Goal: Entertainment & Leisure: Consume media (video, audio)

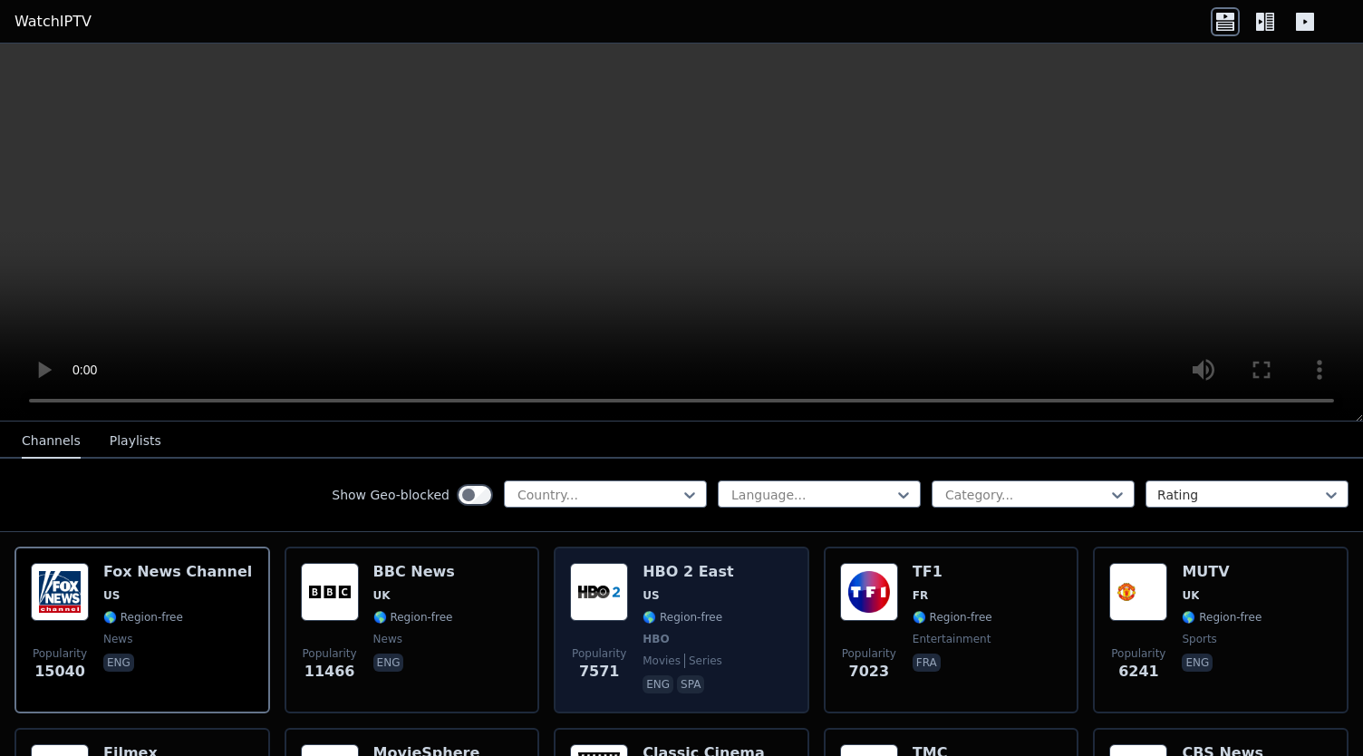
scroll to position [181, 0]
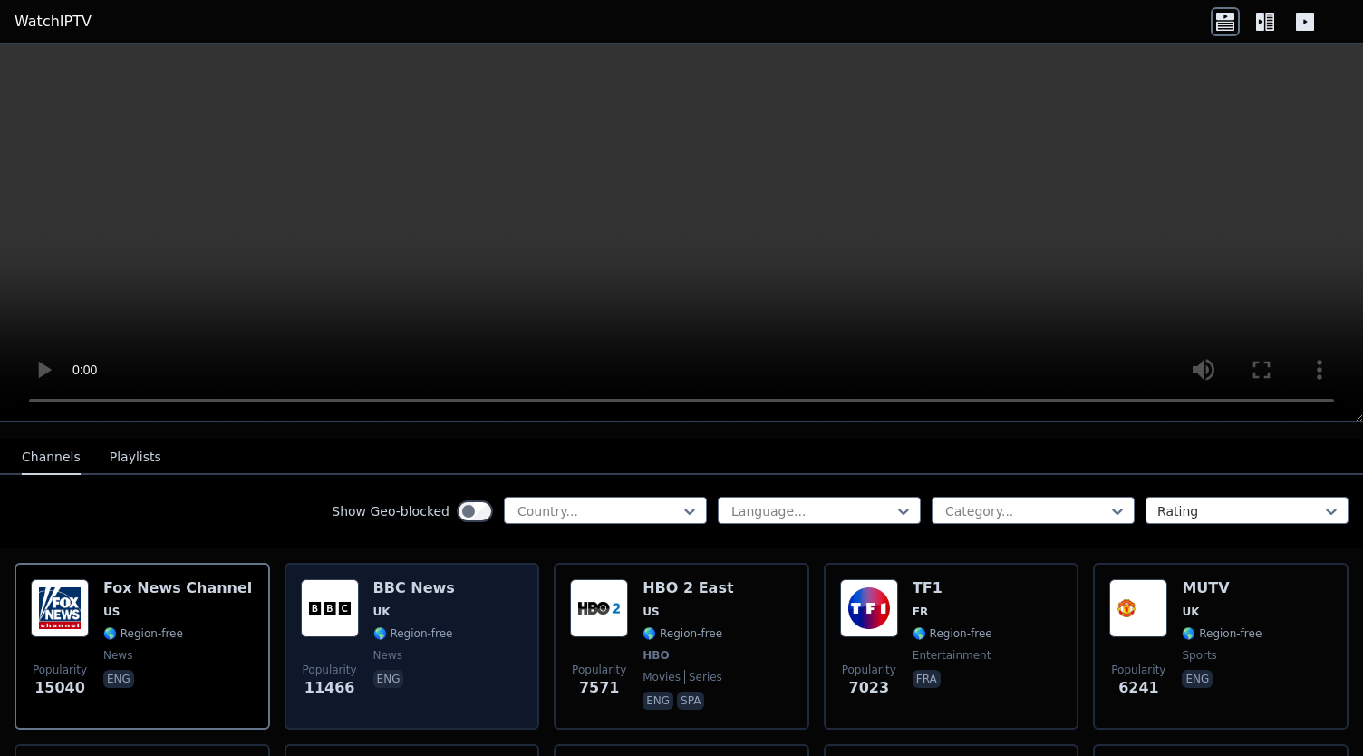
click at [306, 579] on img at bounding box center [330, 608] width 58 height 58
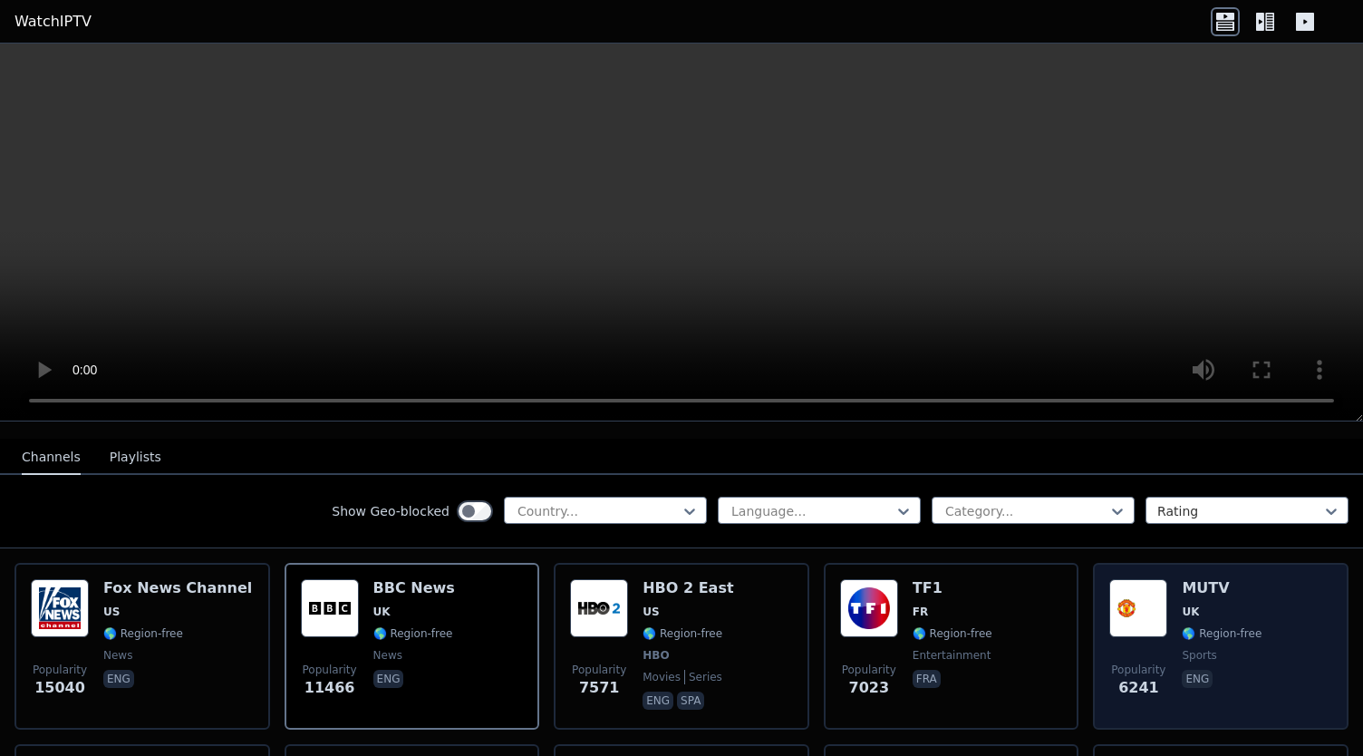
click at [1149, 588] on img at bounding box center [1138, 608] width 58 height 58
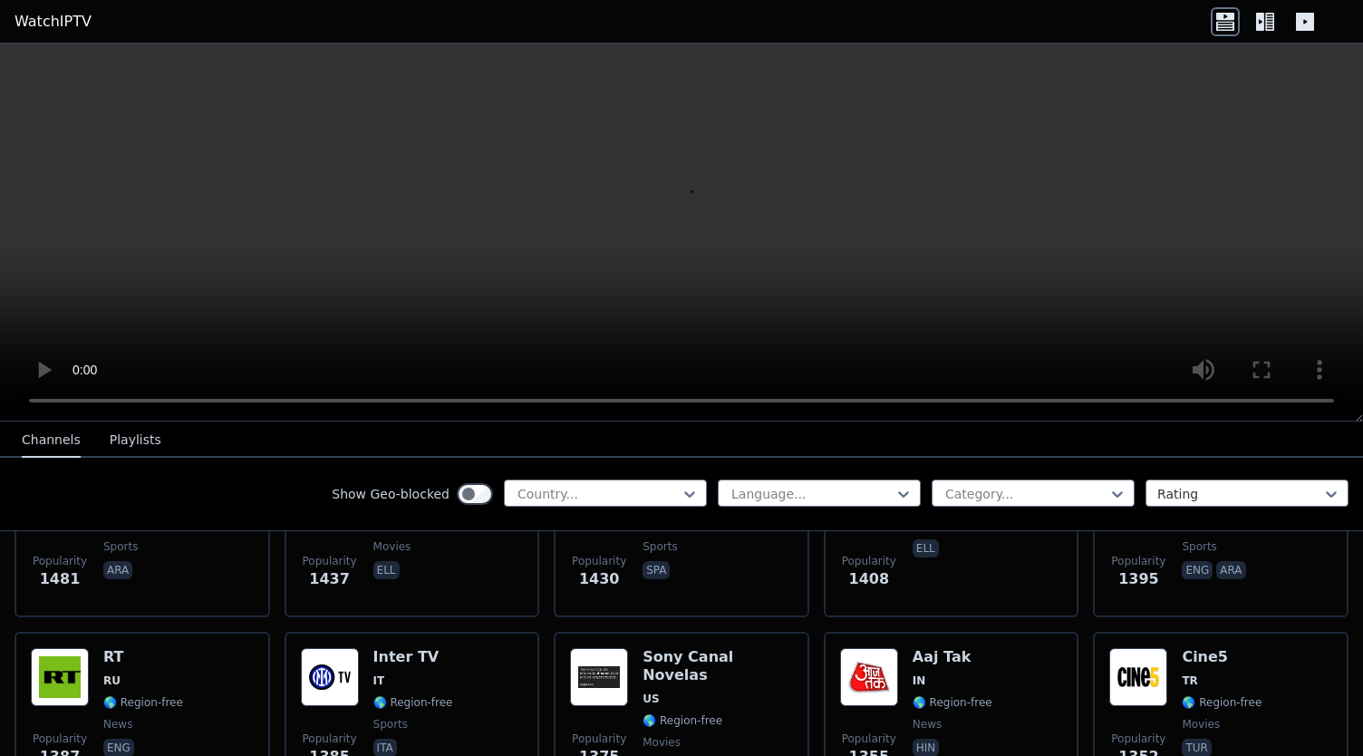
scroll to position [1542, 0]
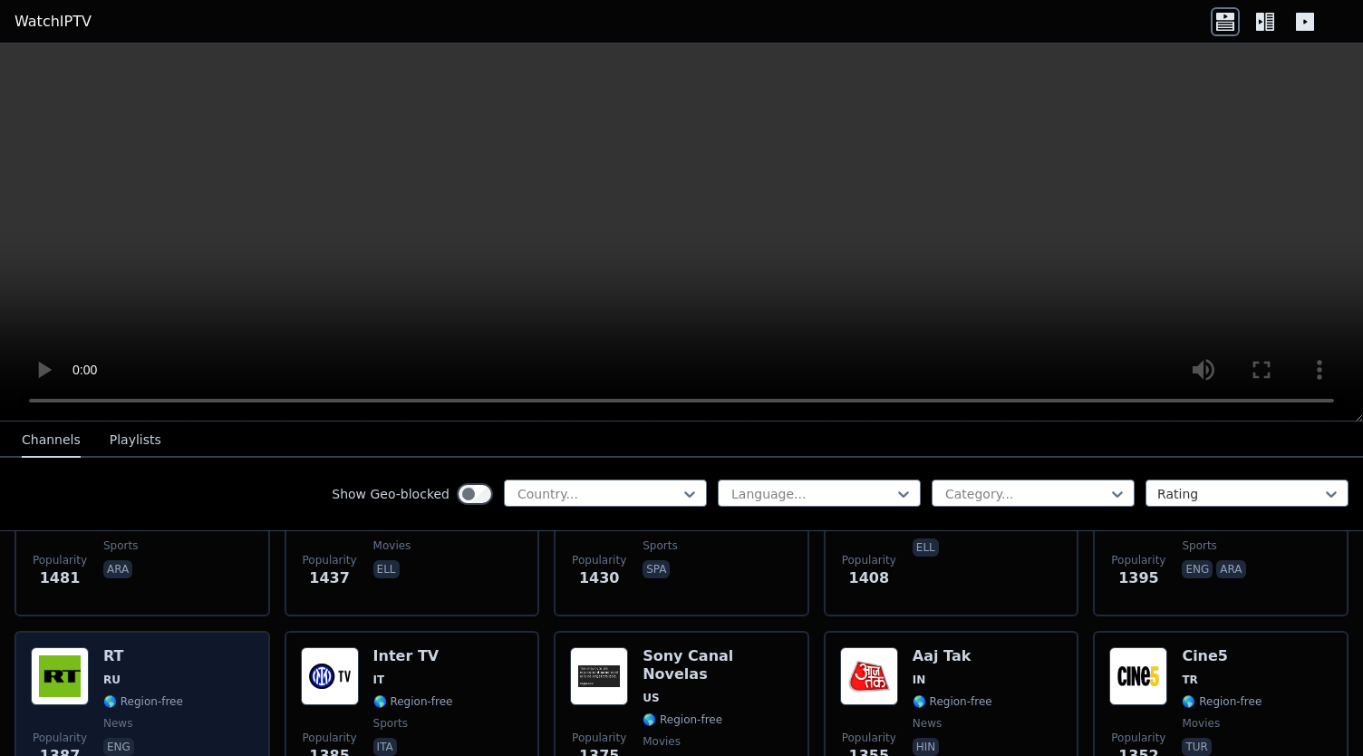
click at [99, 655] on div "Popularity 1387 RT RU 🌎 Region-free news eng" at bounding box center [142, 712] width 223 height 131
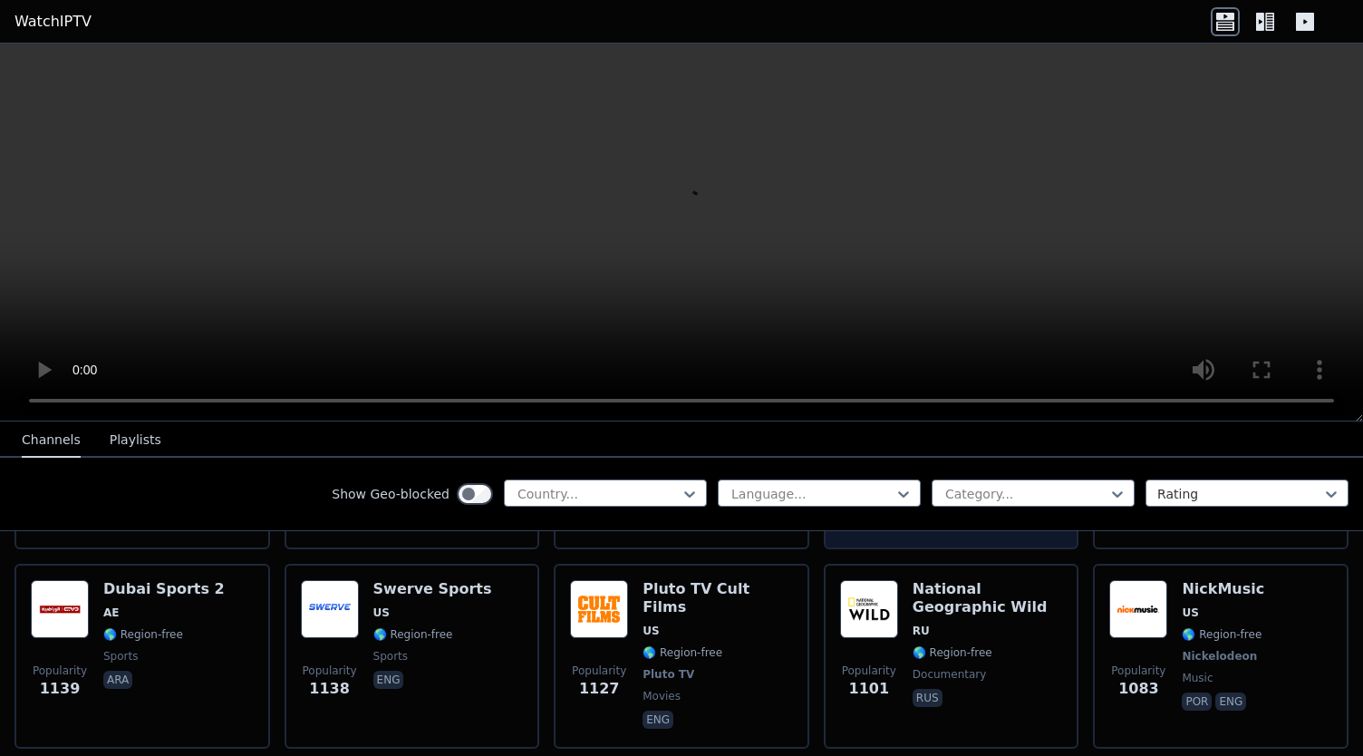
scroll to position [2147, 0]
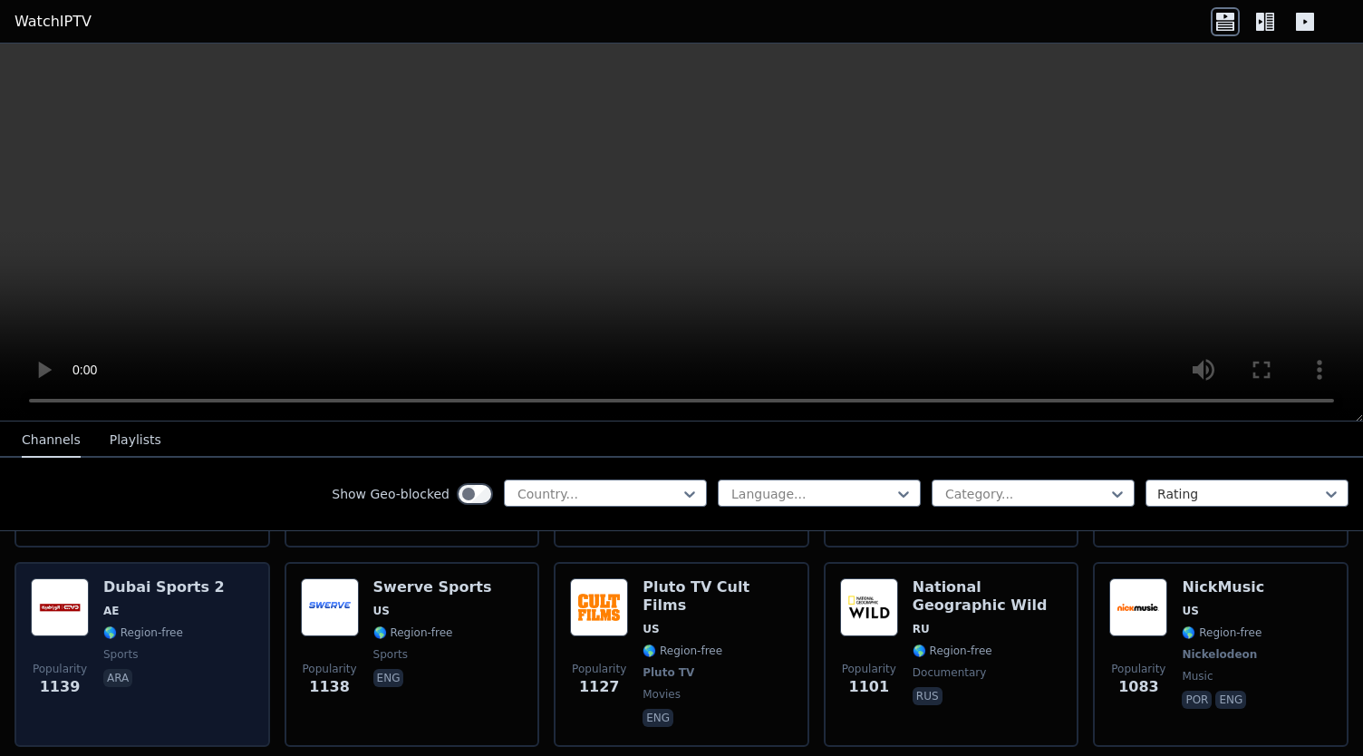
click at [163, 625] on span "🌎 Region-free" at bounding box center [143, 632] width 80 height 15
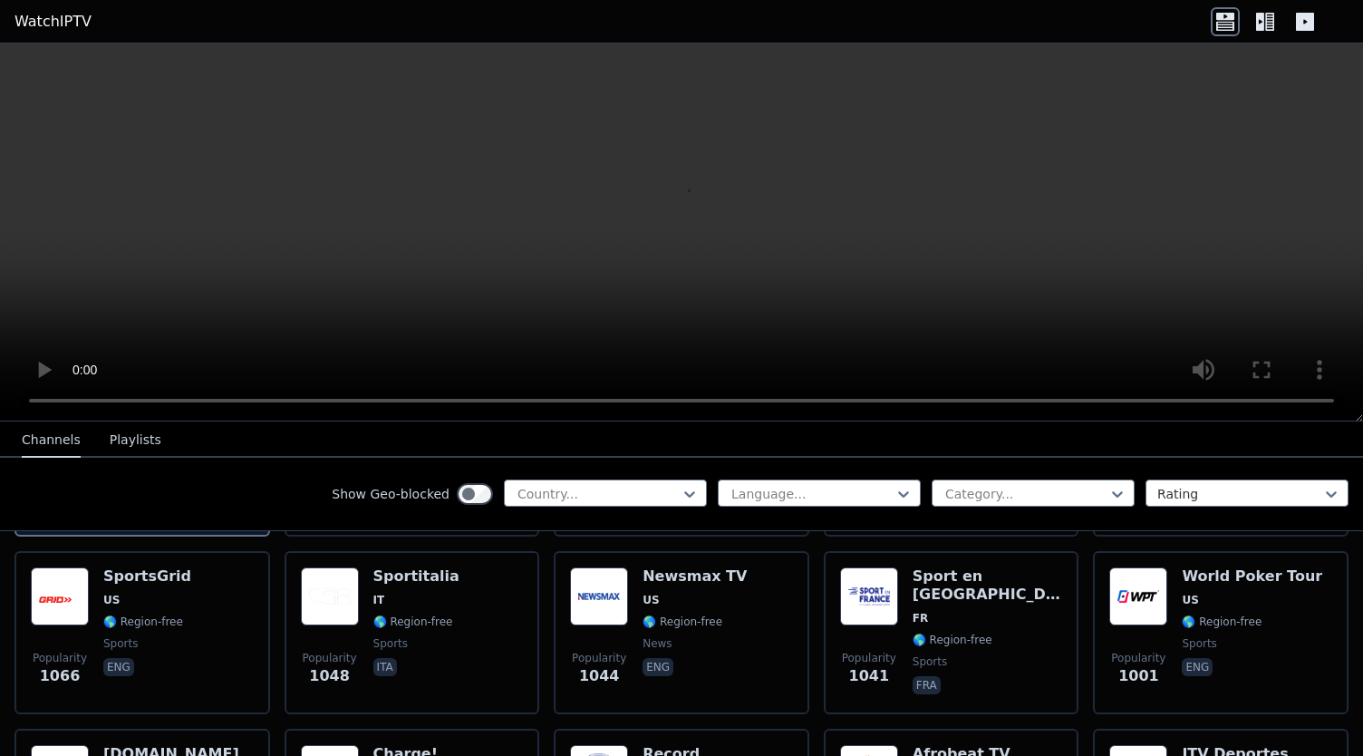
scroll to position [2359, 0]
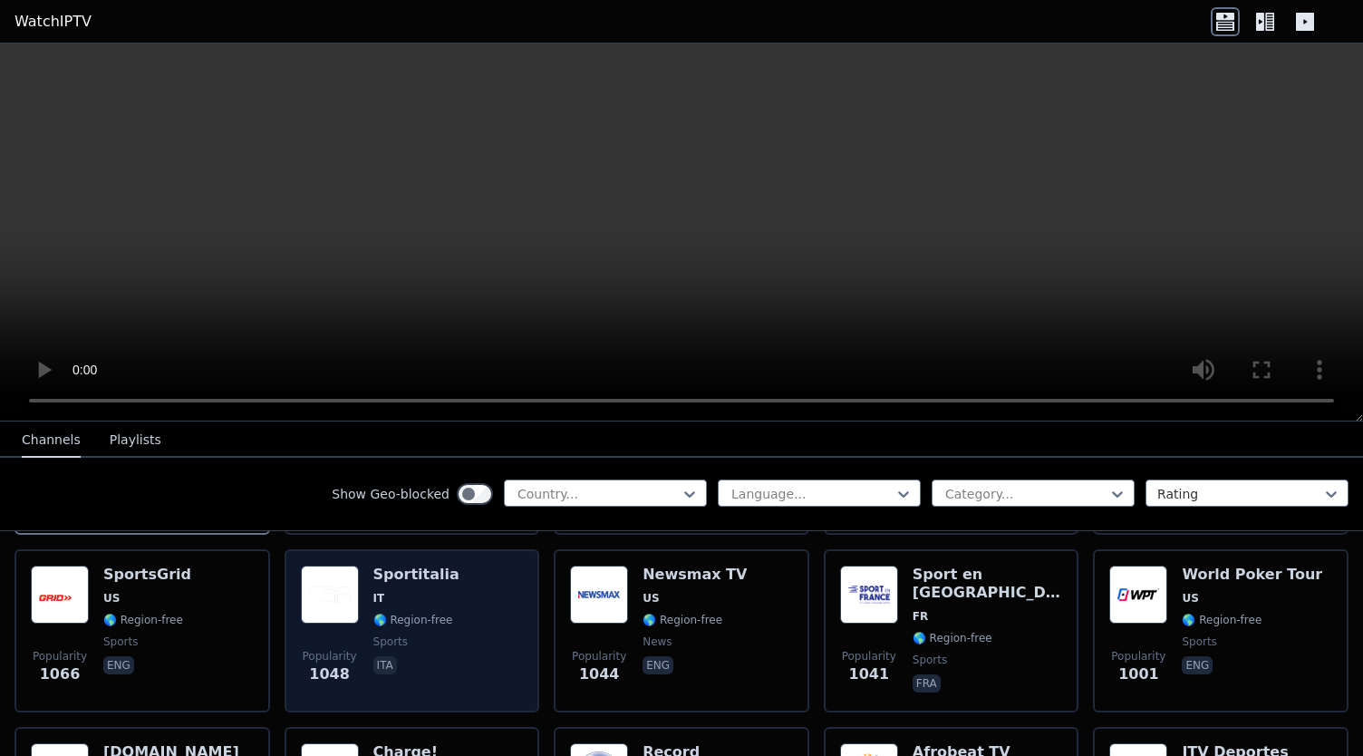
click at [402, 634] on span "sports" at bounding box center [416, 641] width 86 height 15
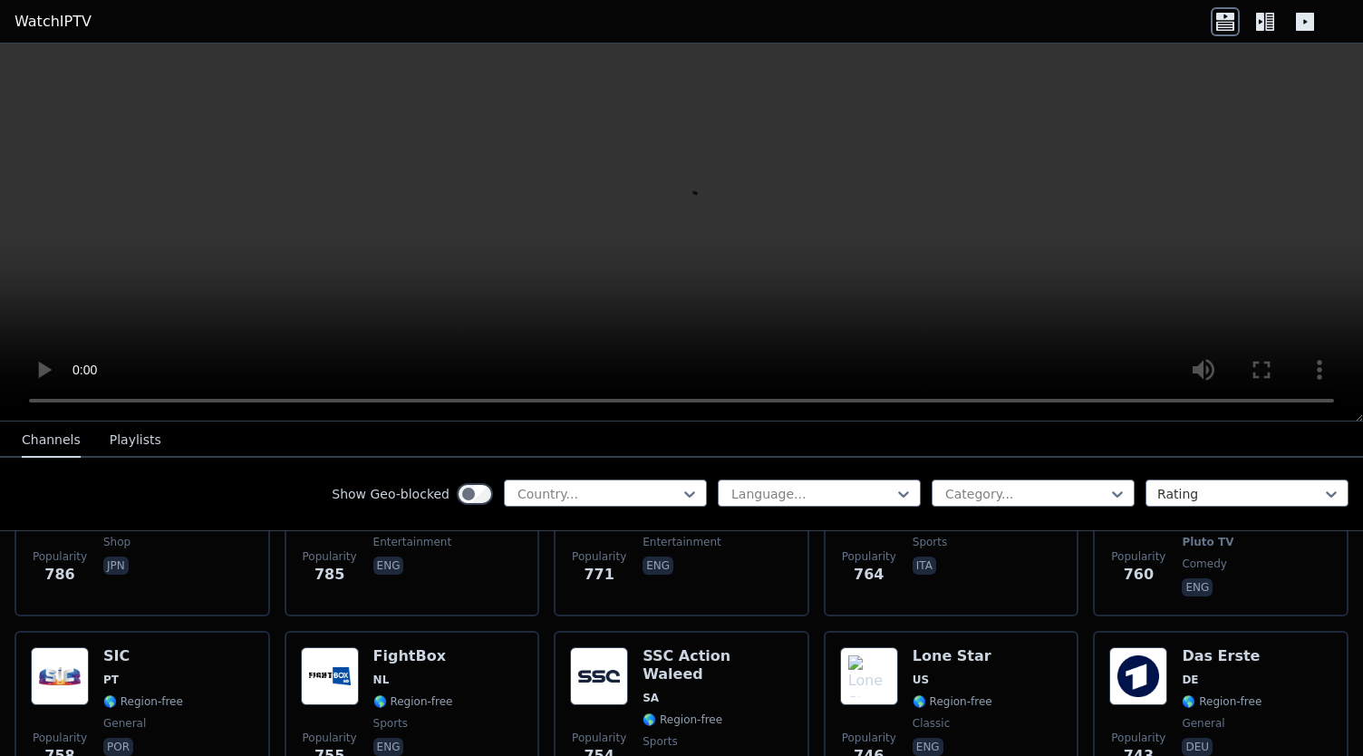
scroll to position [3729, 0]
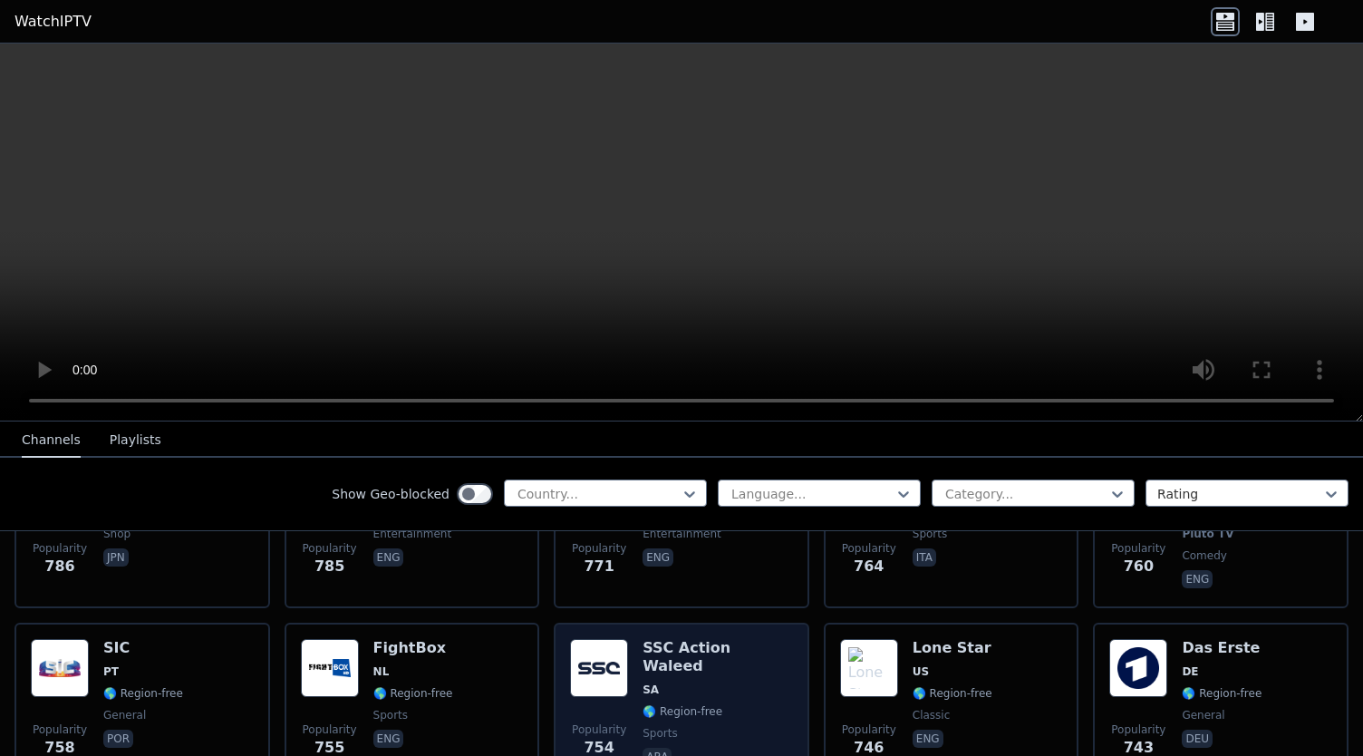
click at [611, 641] on img at bounding box center [599, 668] width 58 height 58
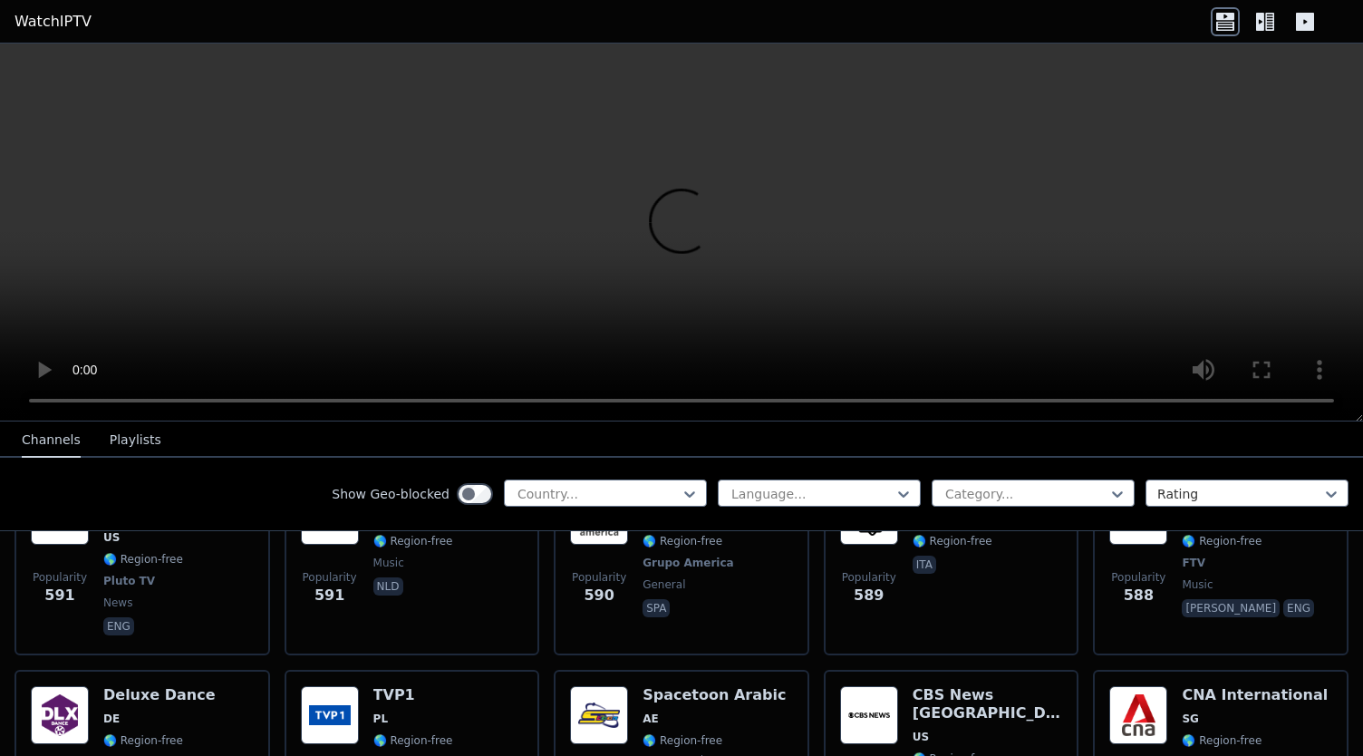
scroll to position [4977, 0]
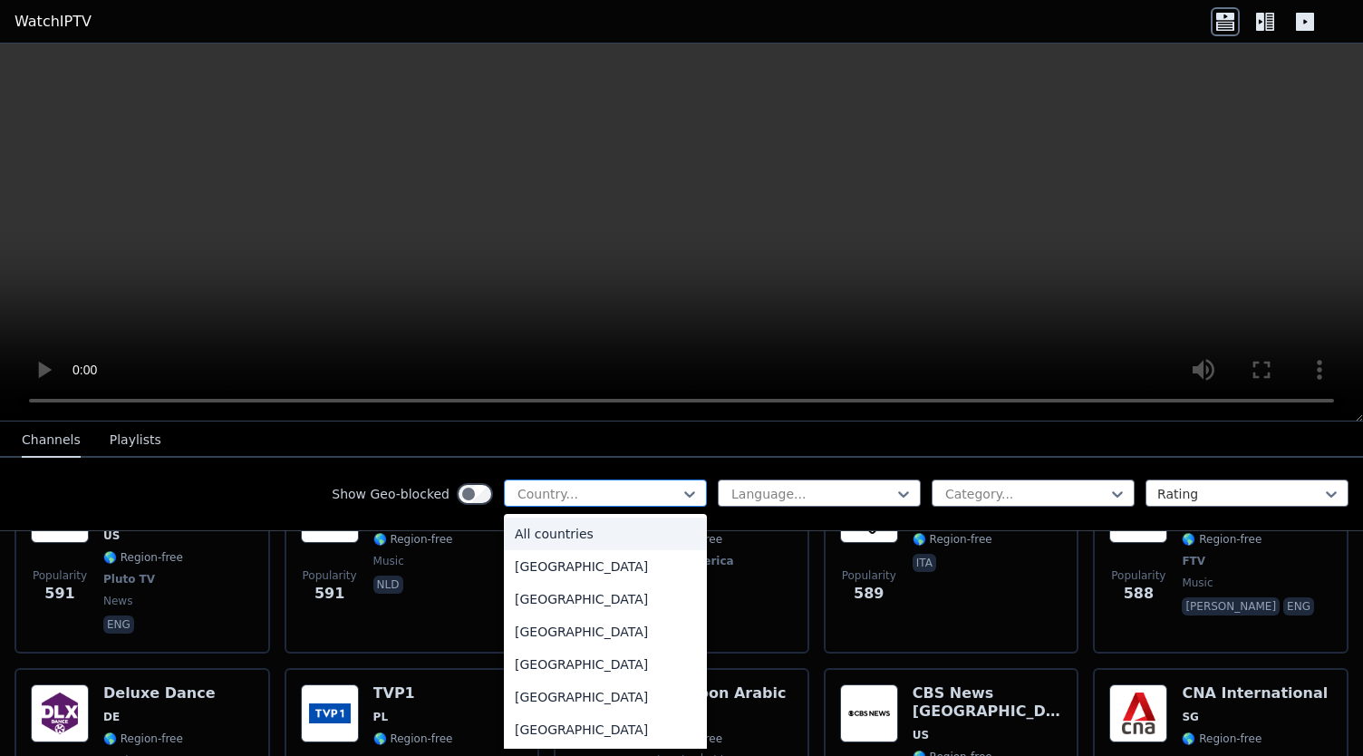
click at [623, 492] on div at bounding box center [598, 494] width 165 height 18
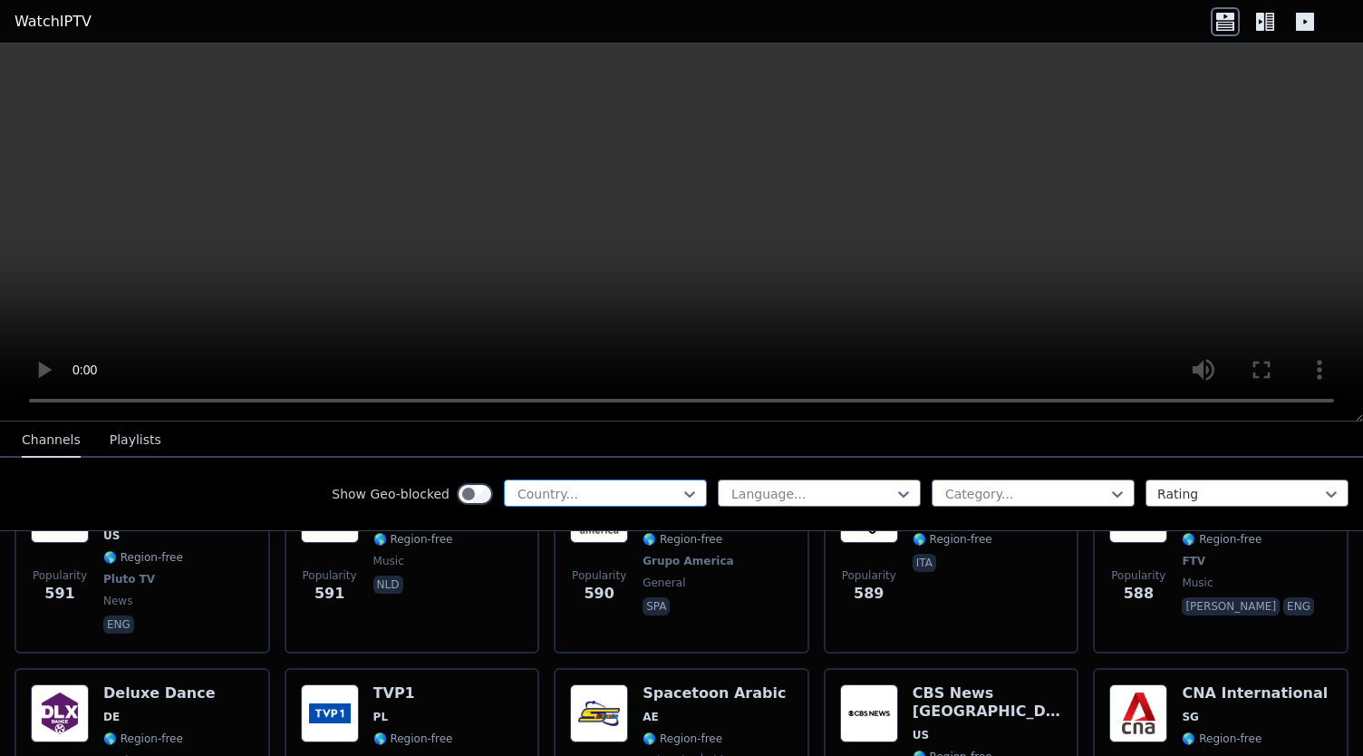
click at [538, 490] on div at bounding box center [598, 494] width 165 height 18
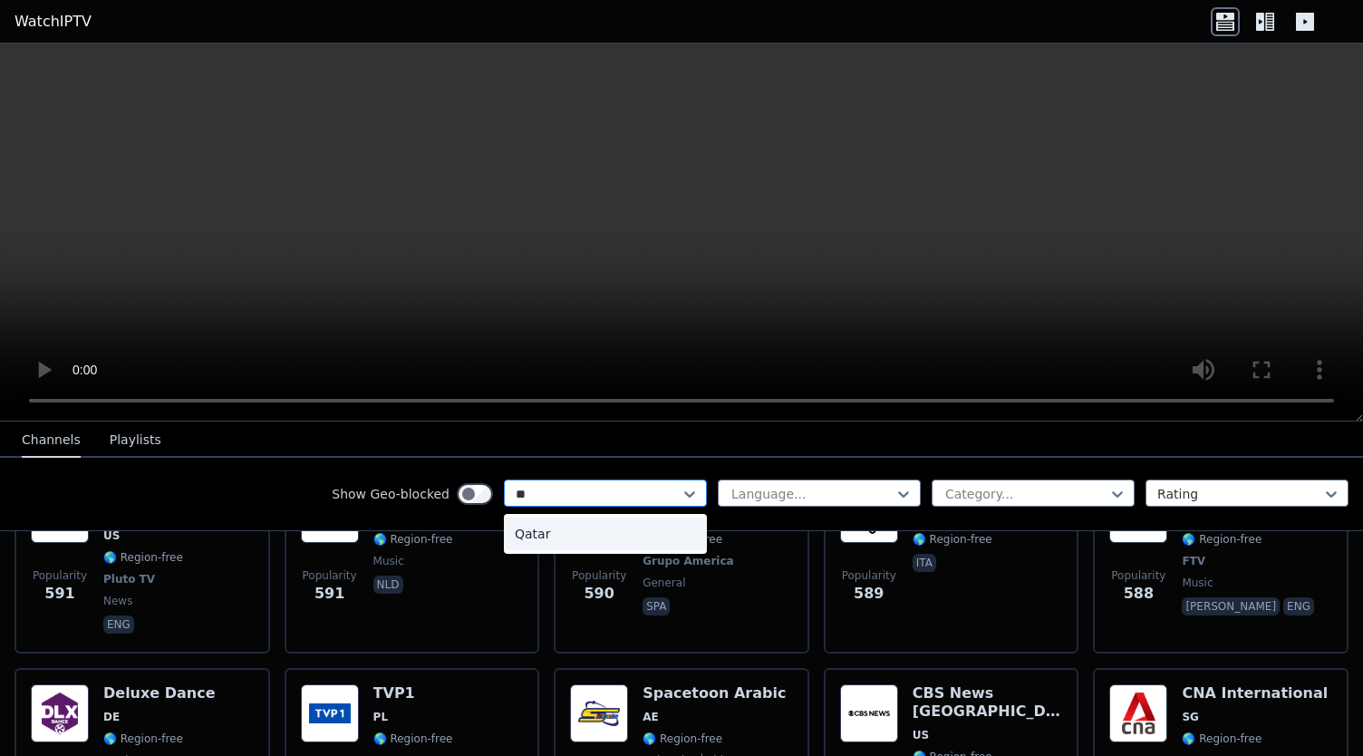
type input "***"
click at [520, 533] on div "Qatar" at bounding box center [605, 533] width 203 height 33
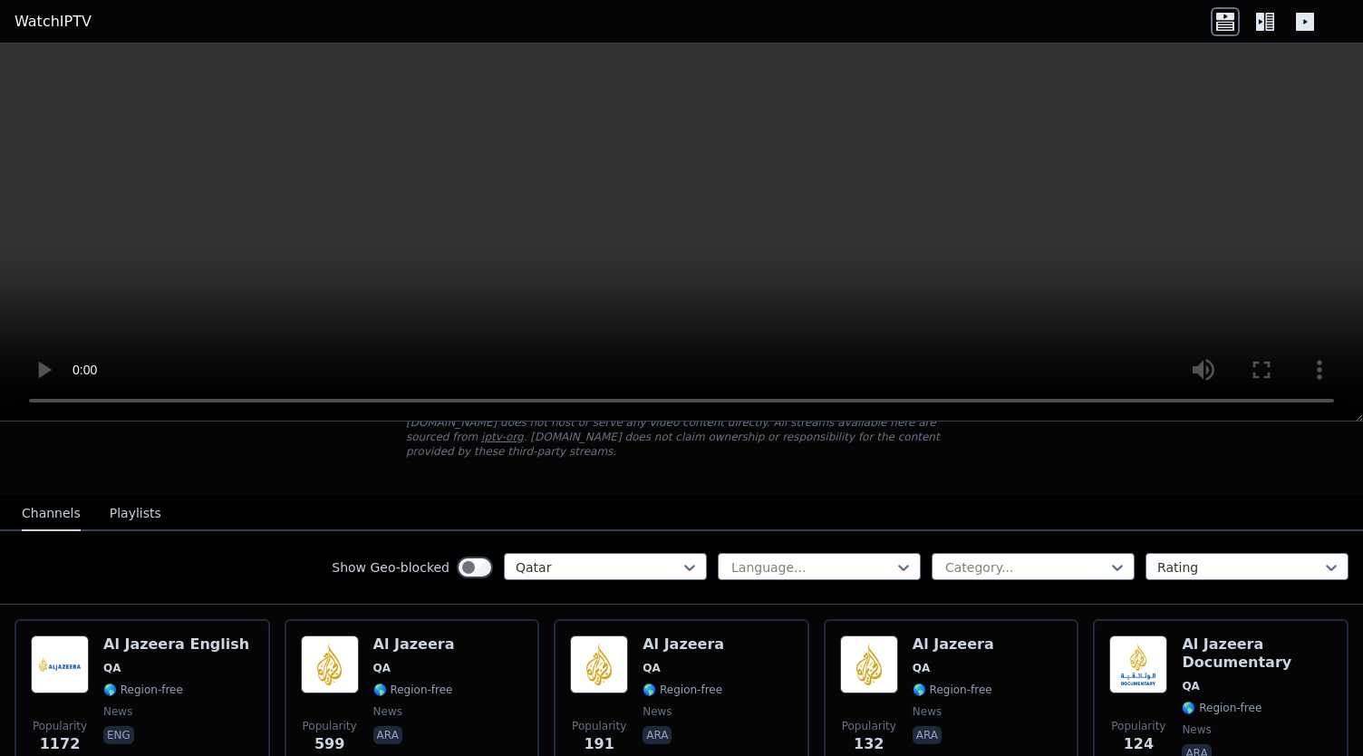
scroll to position [124, 0]
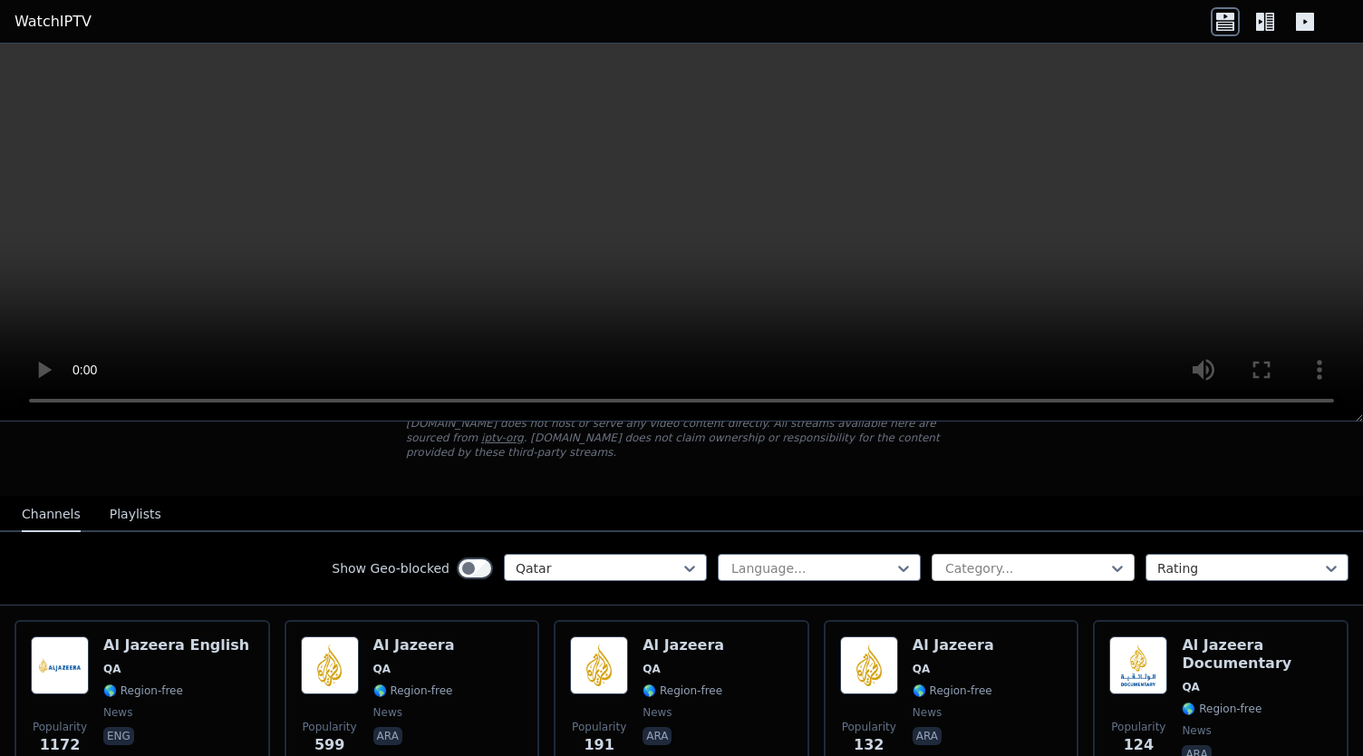
click at [988, 559] on div at bounding box center [1025, 568] width 165 height 18
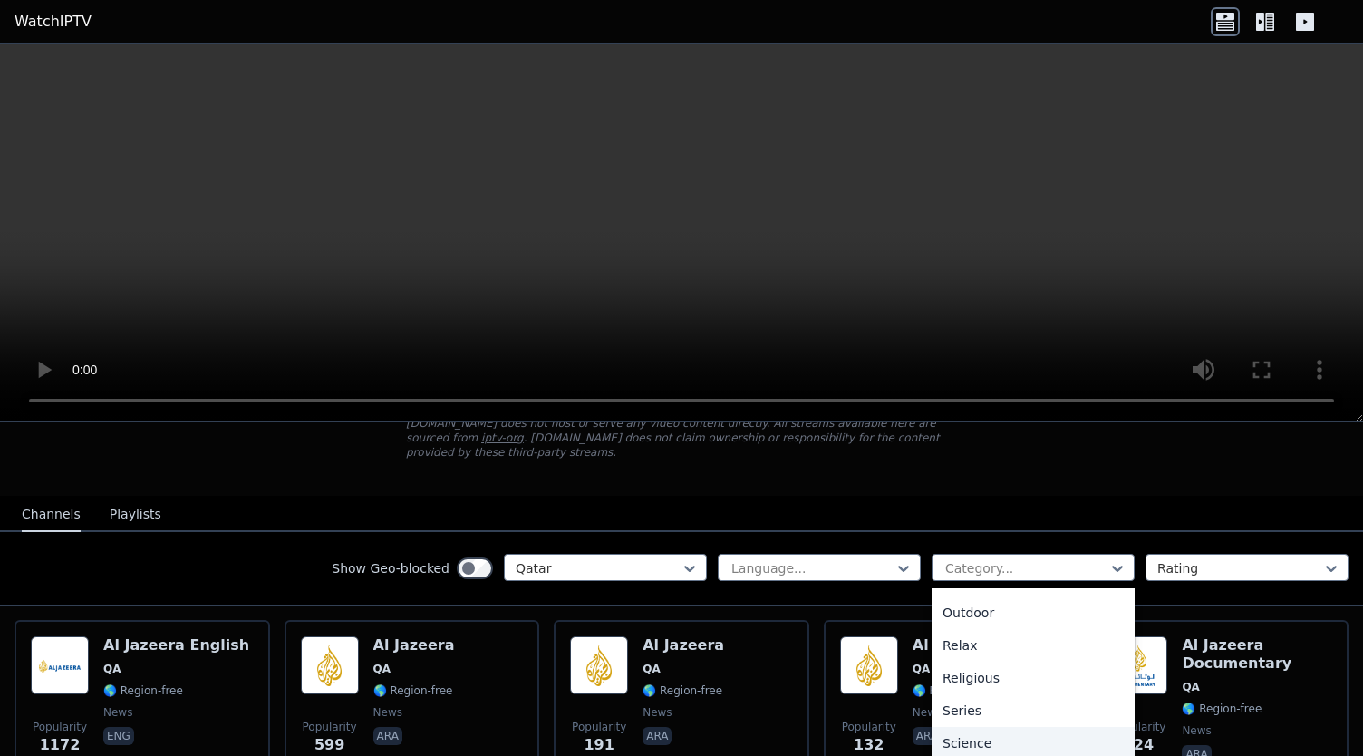
scroll to position [712, 0]
click at [942, 663] on div "Sports" at bounding box center [1033, 679] width 203 height 33
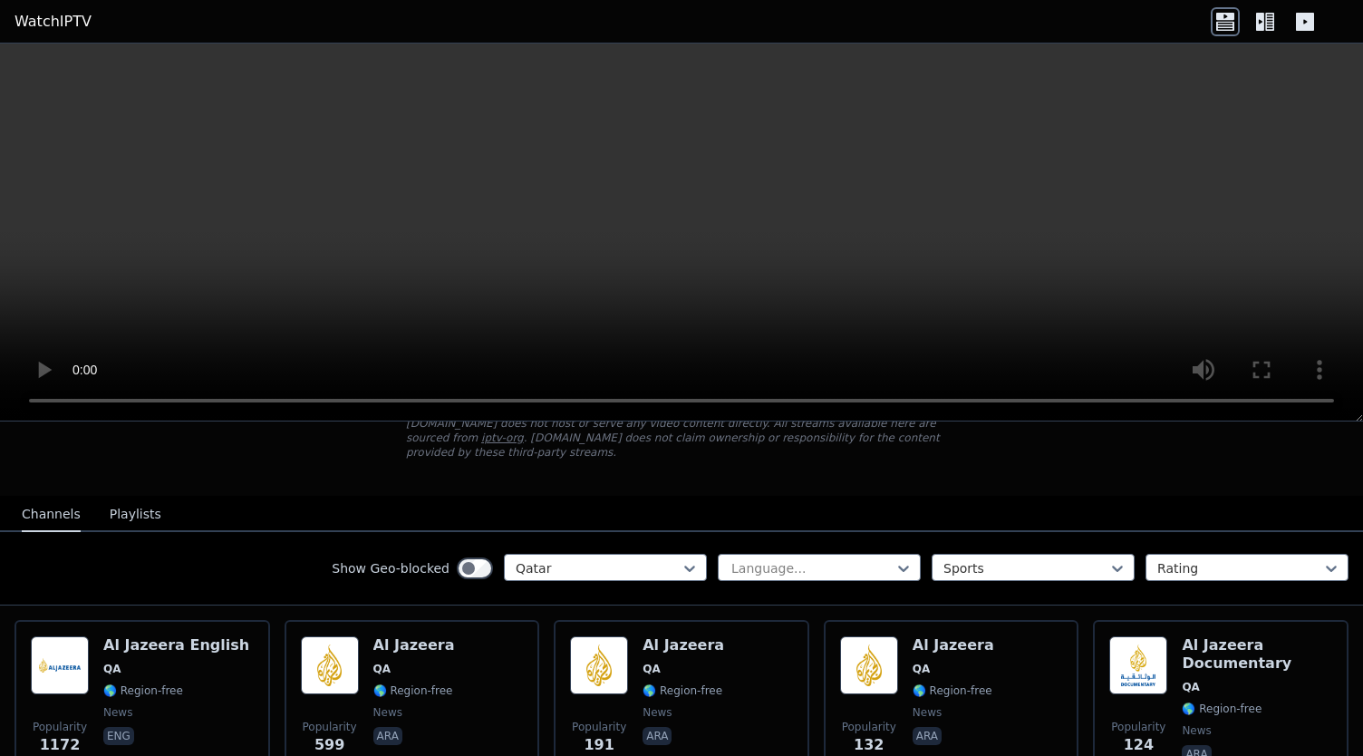
scroll to position [49, 0]
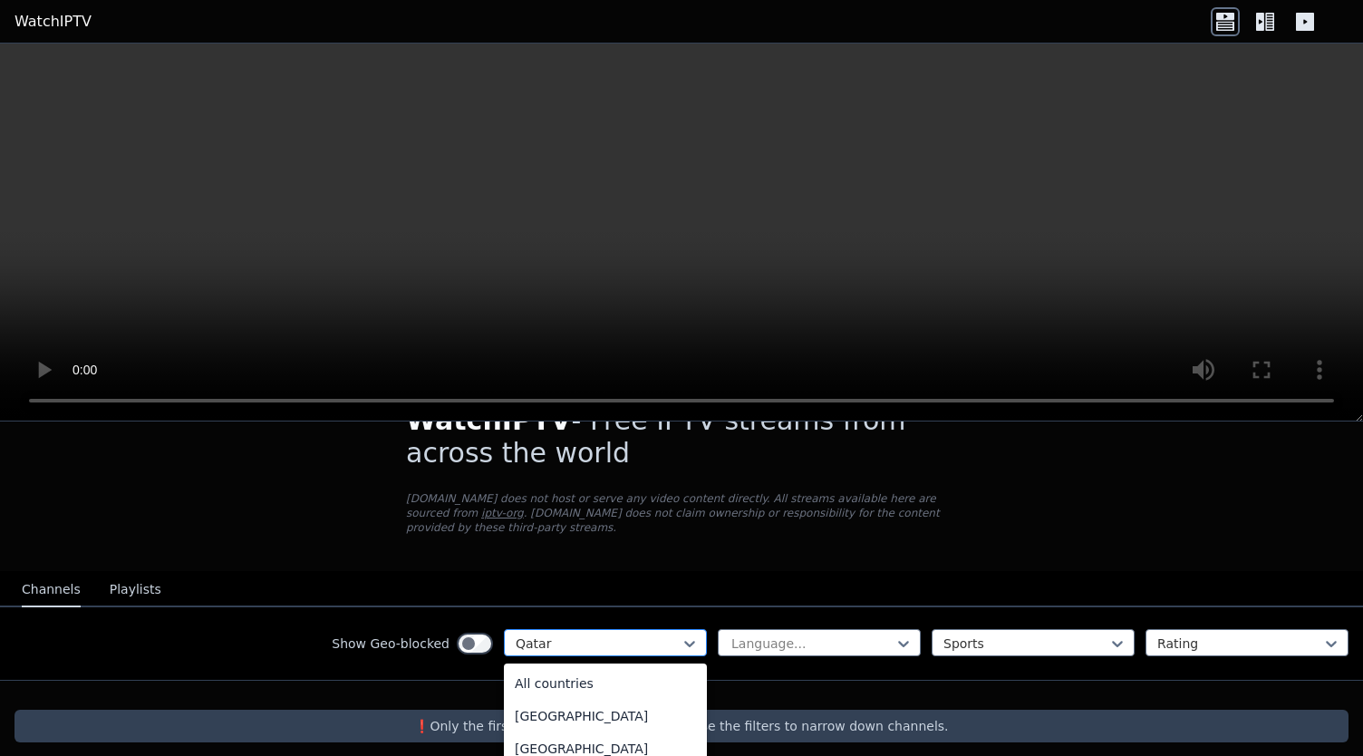
click at [624, 634] on div at bounding box center [598, 643] width 165 height 18
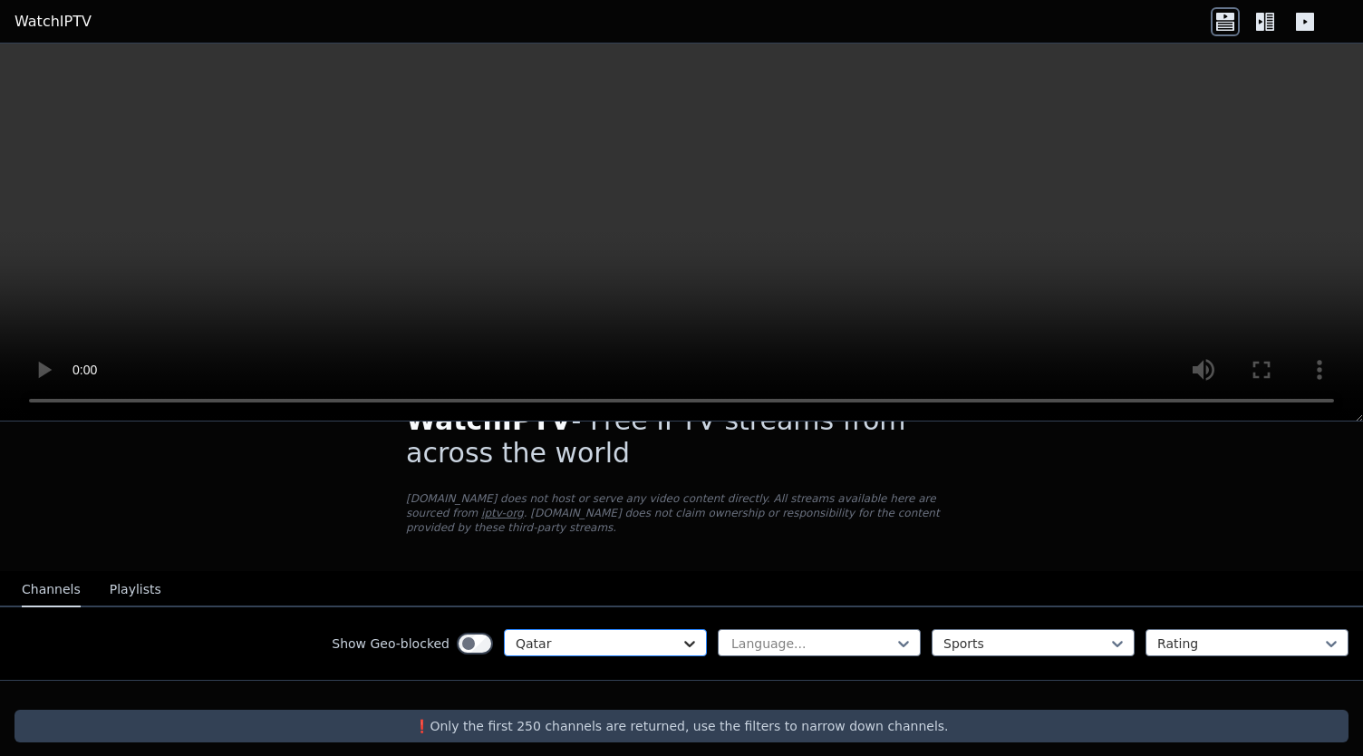
click at [681, 634] on icon at bounding box center [690, 643] width 18 height 18
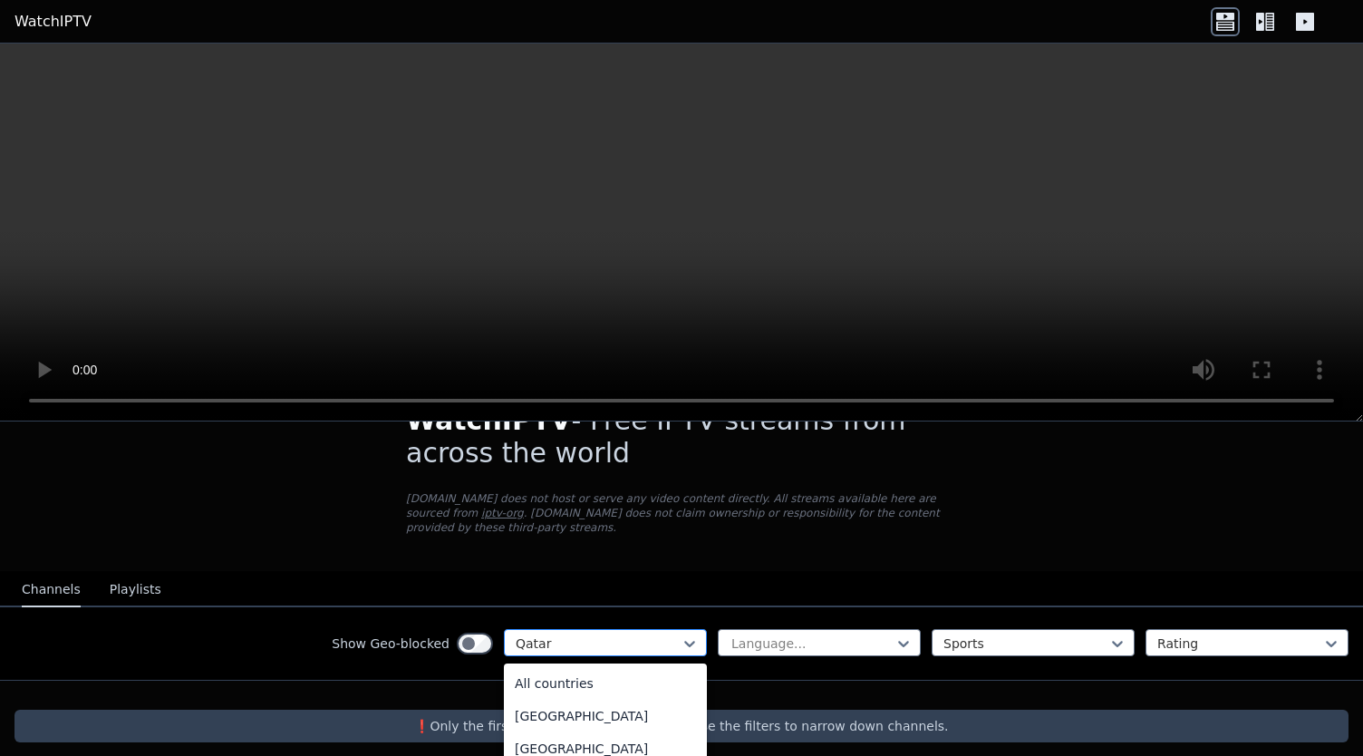
click at [627, 634] on div at bounding box center [598, 643] width 165 height 18
type input "***"
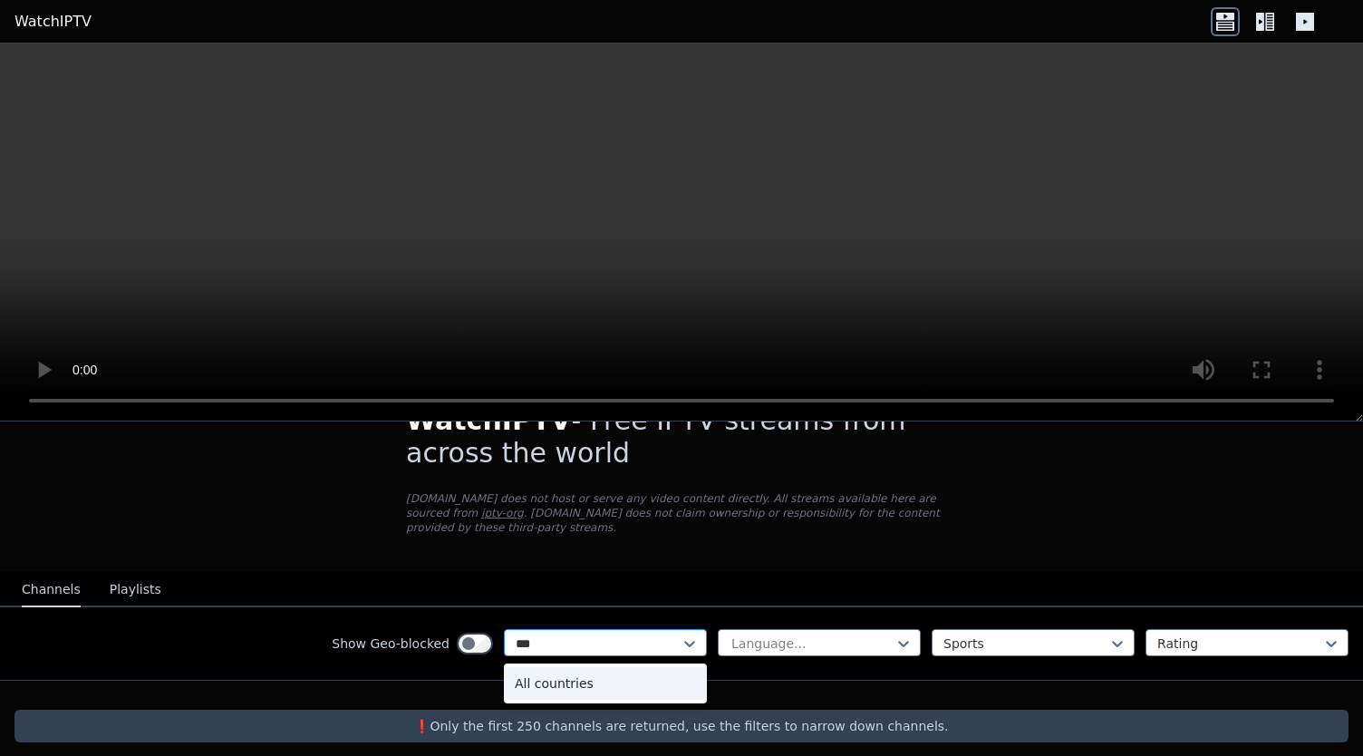
scroll to position [0, 0]
click at [549, 682] on div "All countries" at bounding box center [605, 683] width 203 height 33
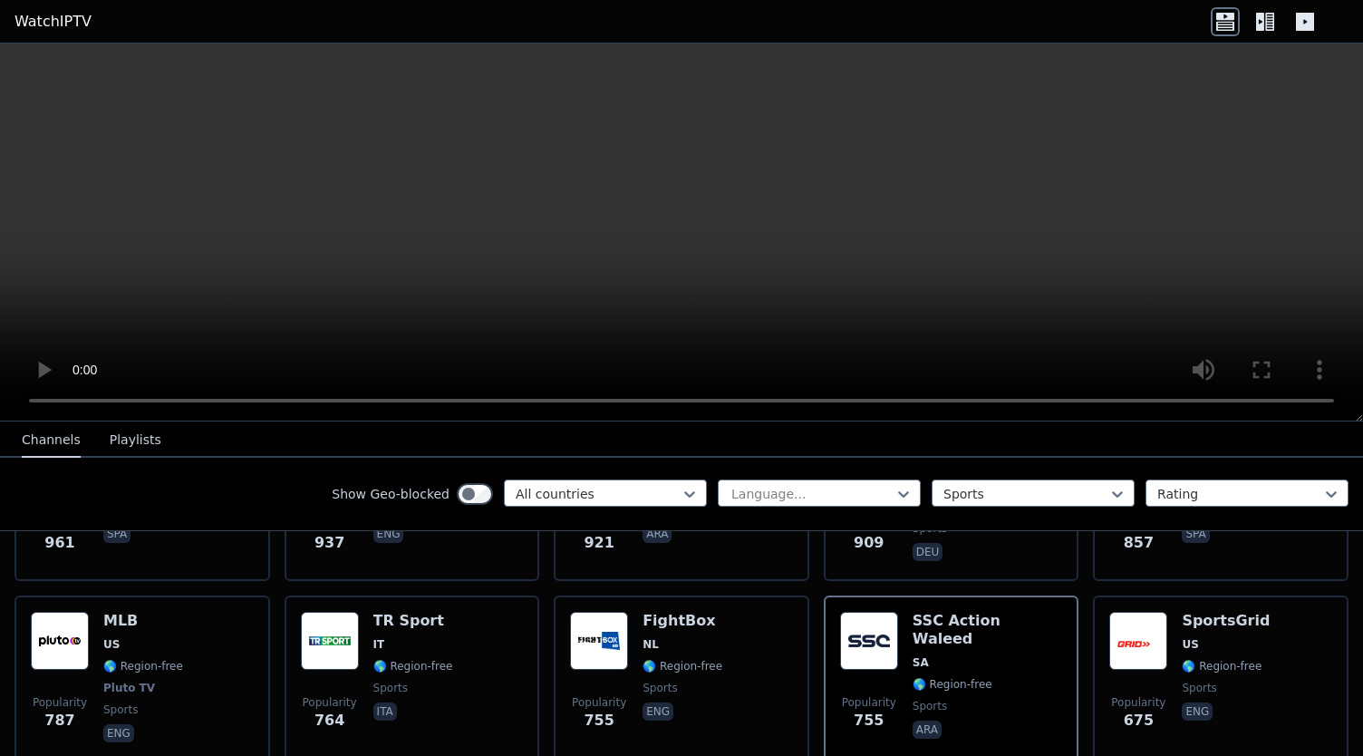
scroll to position [1050, 0]
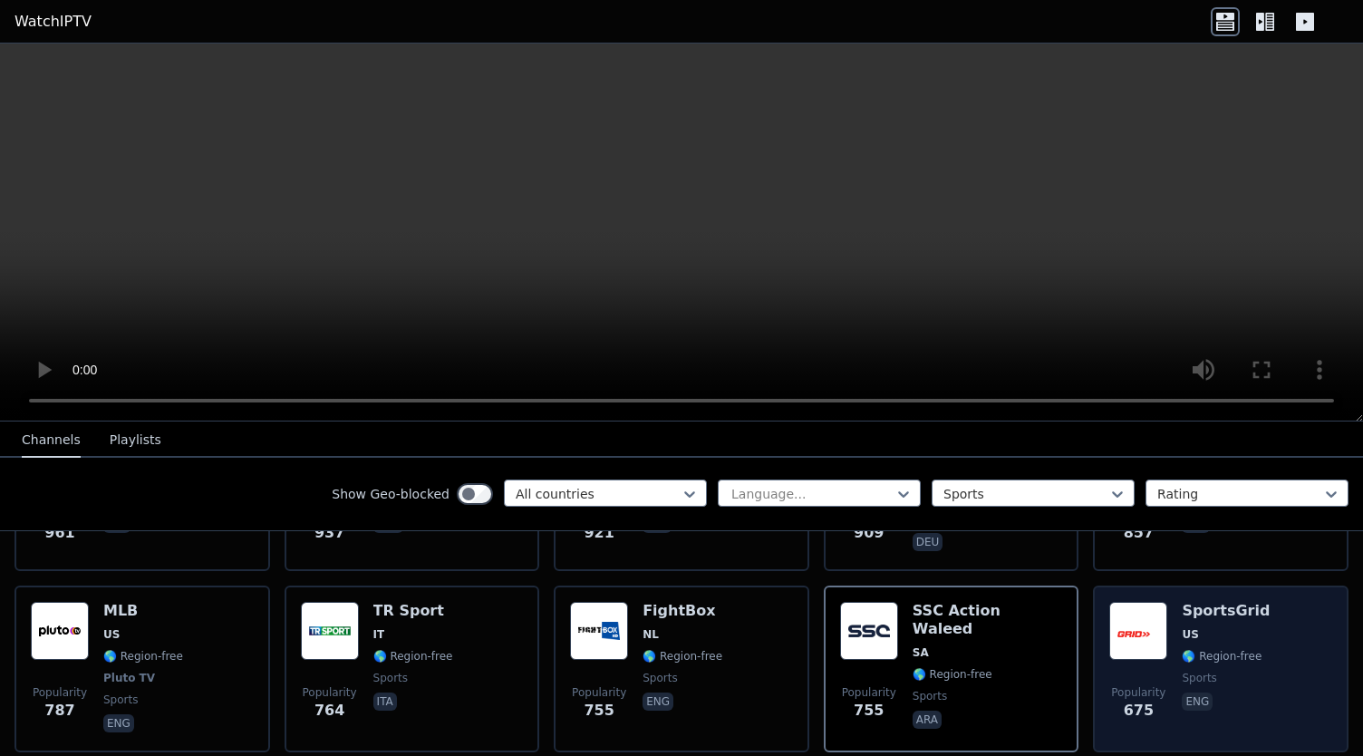
click at [1139, 618] on img at bounding box center [1138, 631] width 58 height 58
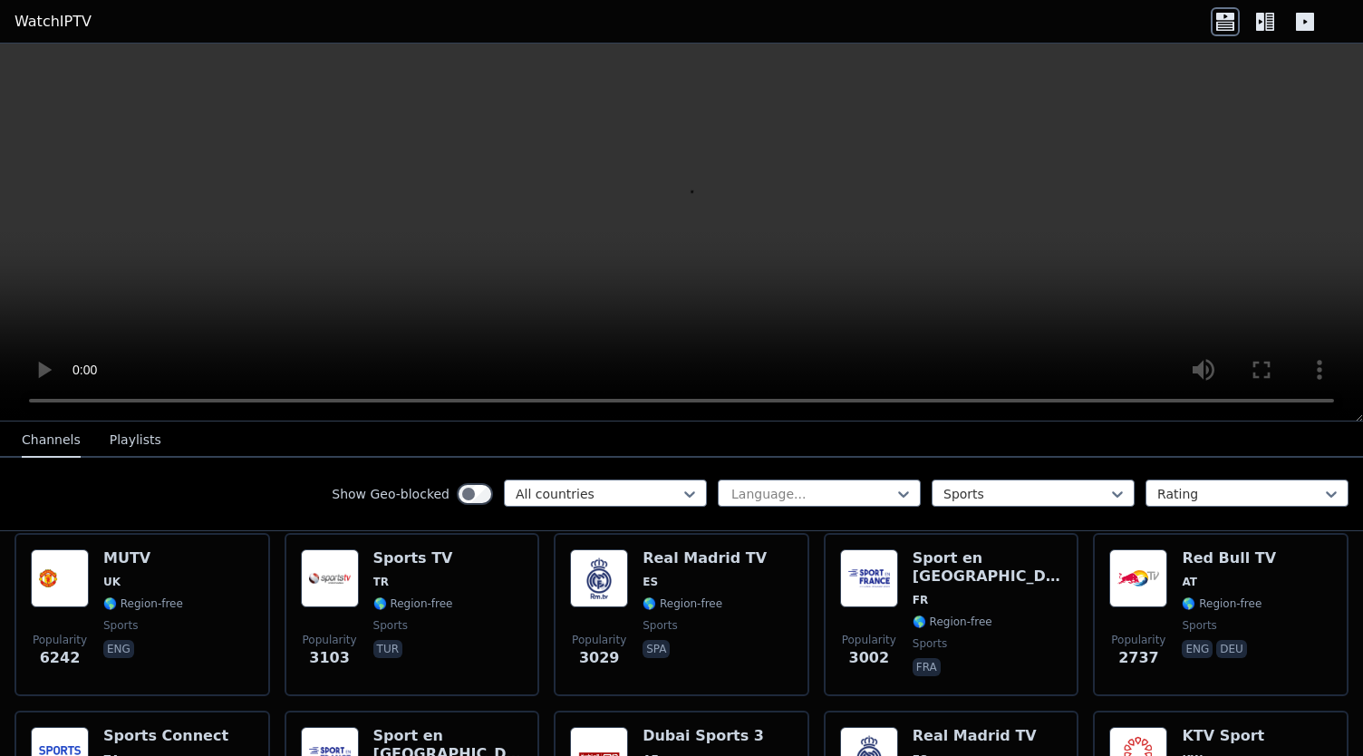
scroll to position [212, 0]
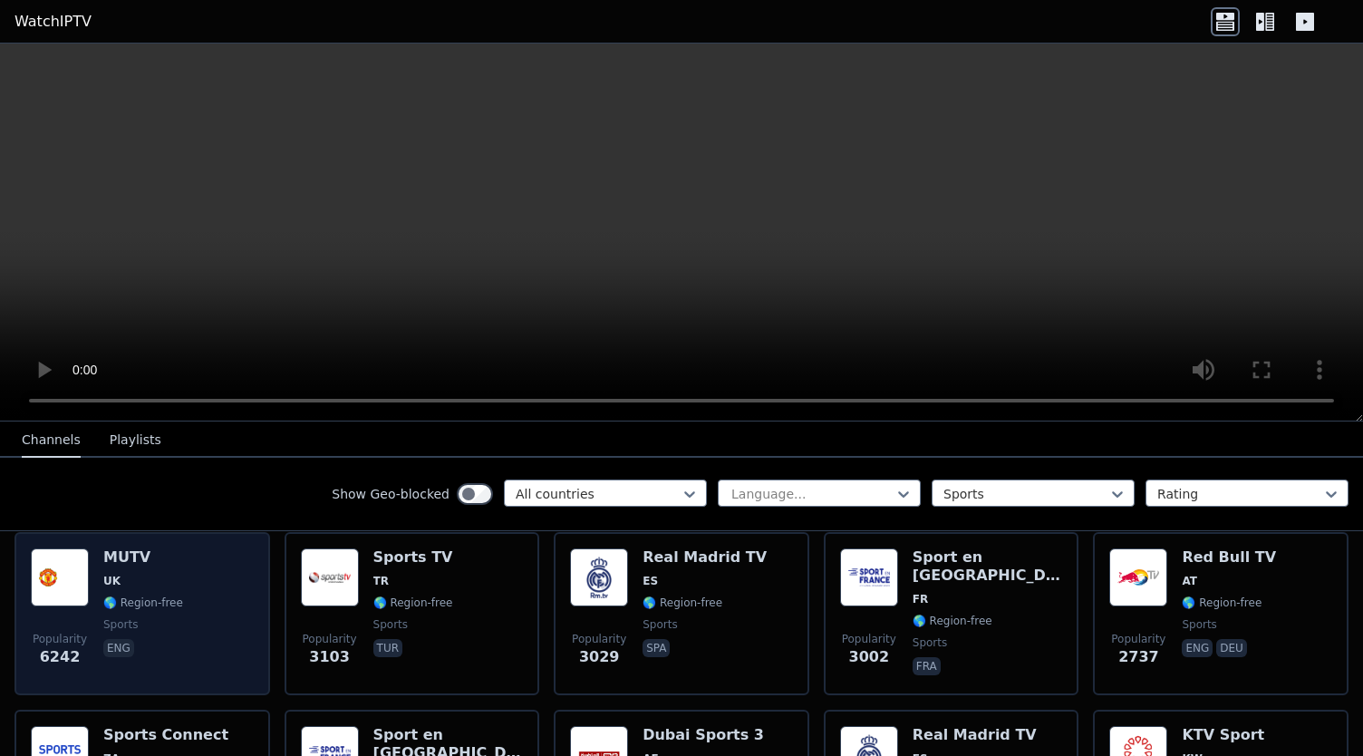
click at [231, 557] on div "Popularity 6242 MUTV [GEOGRAPHIC_DATA] 🌎 Region-free sports eng" at bounding box center [142, 613] width 223 height 131
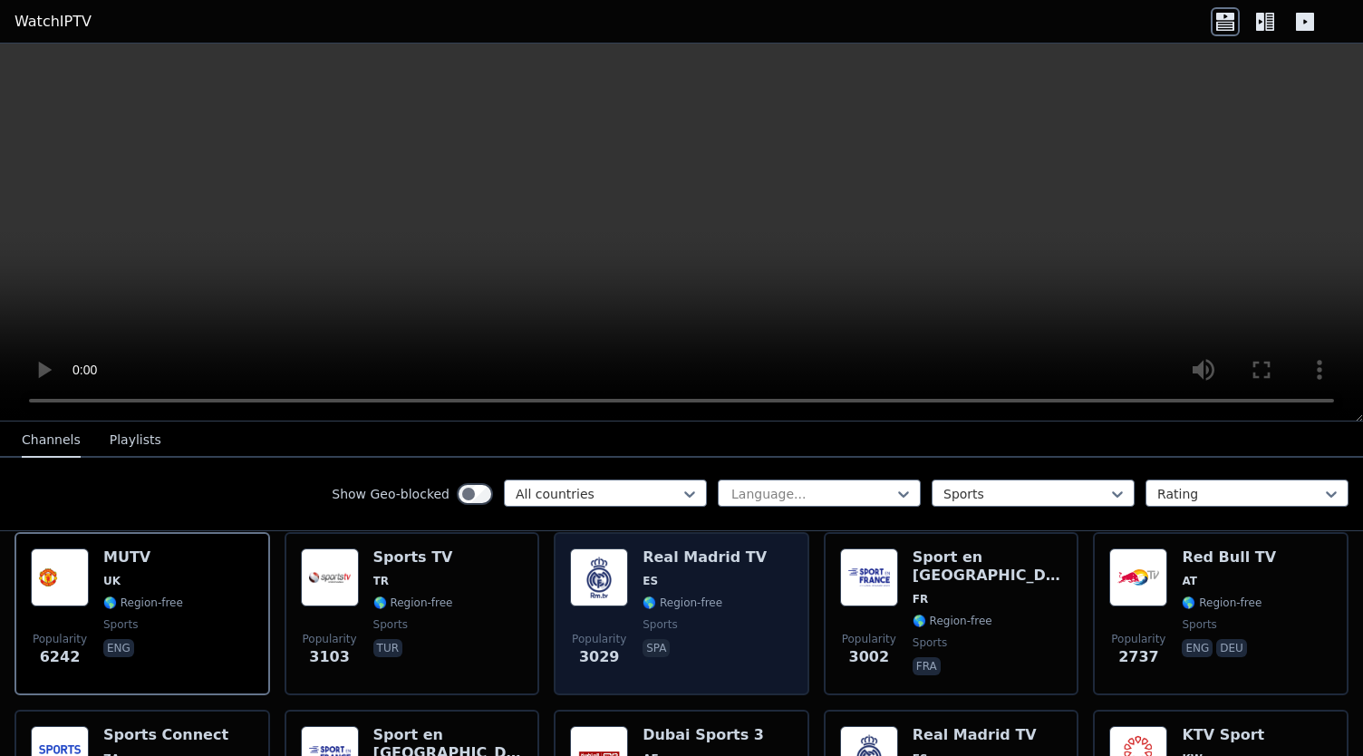
click at [653, 574] on span "ES" at bounding box center [705, 581] width 124 height 15
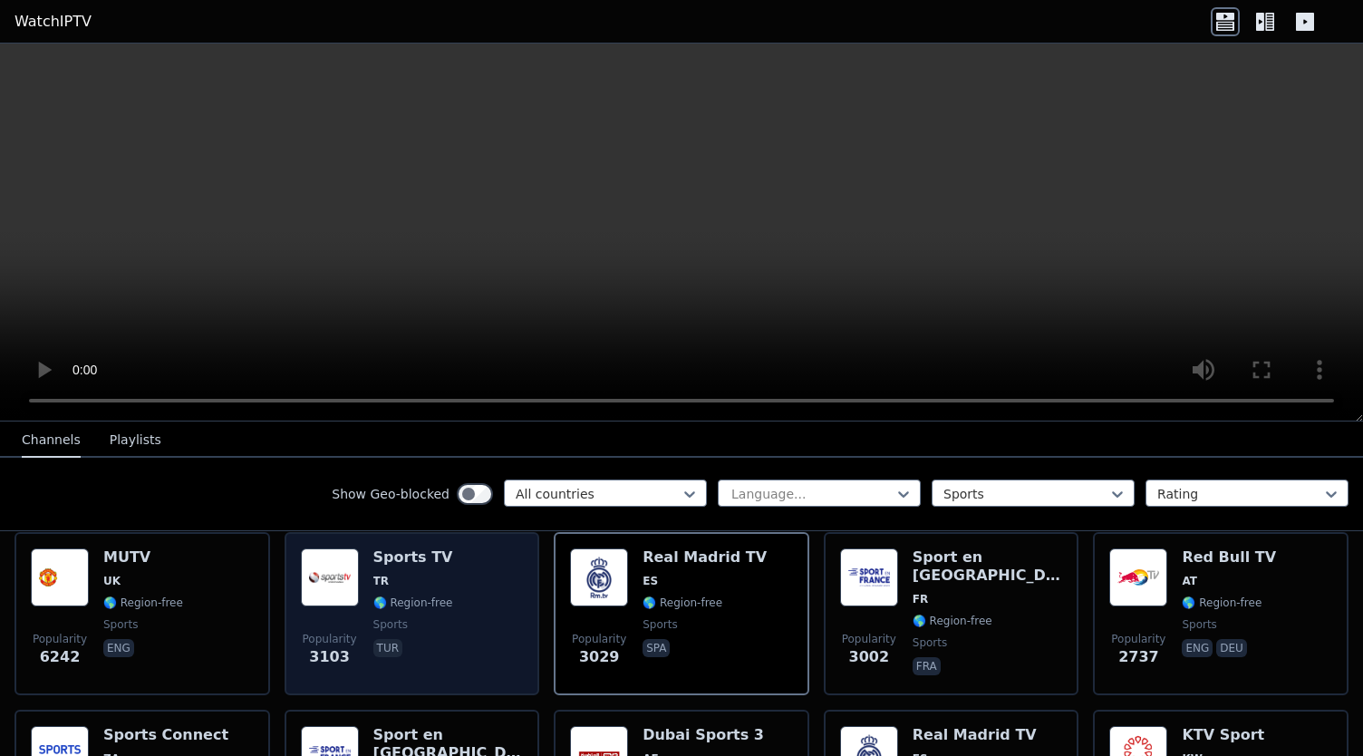
click at [402, 574] on span "TR" at bounding box center [413, 581] width 80 height 15
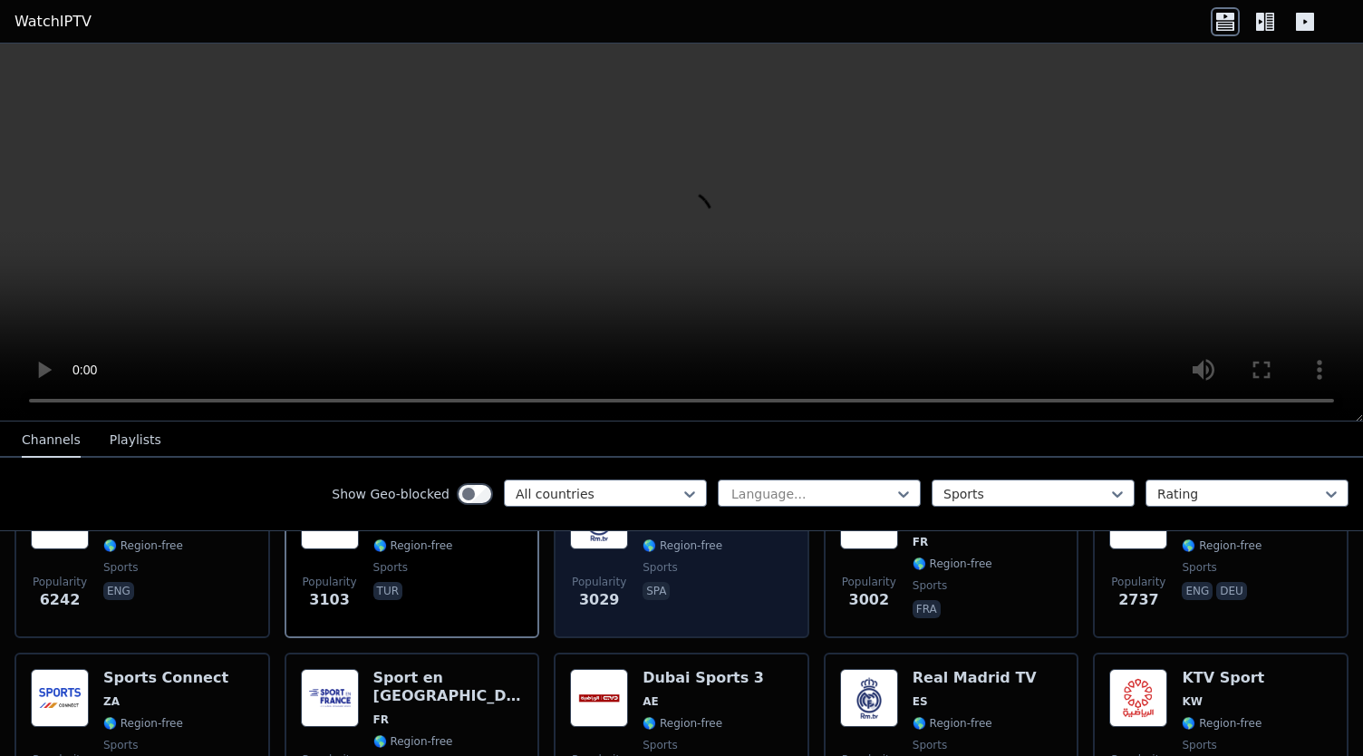
scroll to position [270, 0]
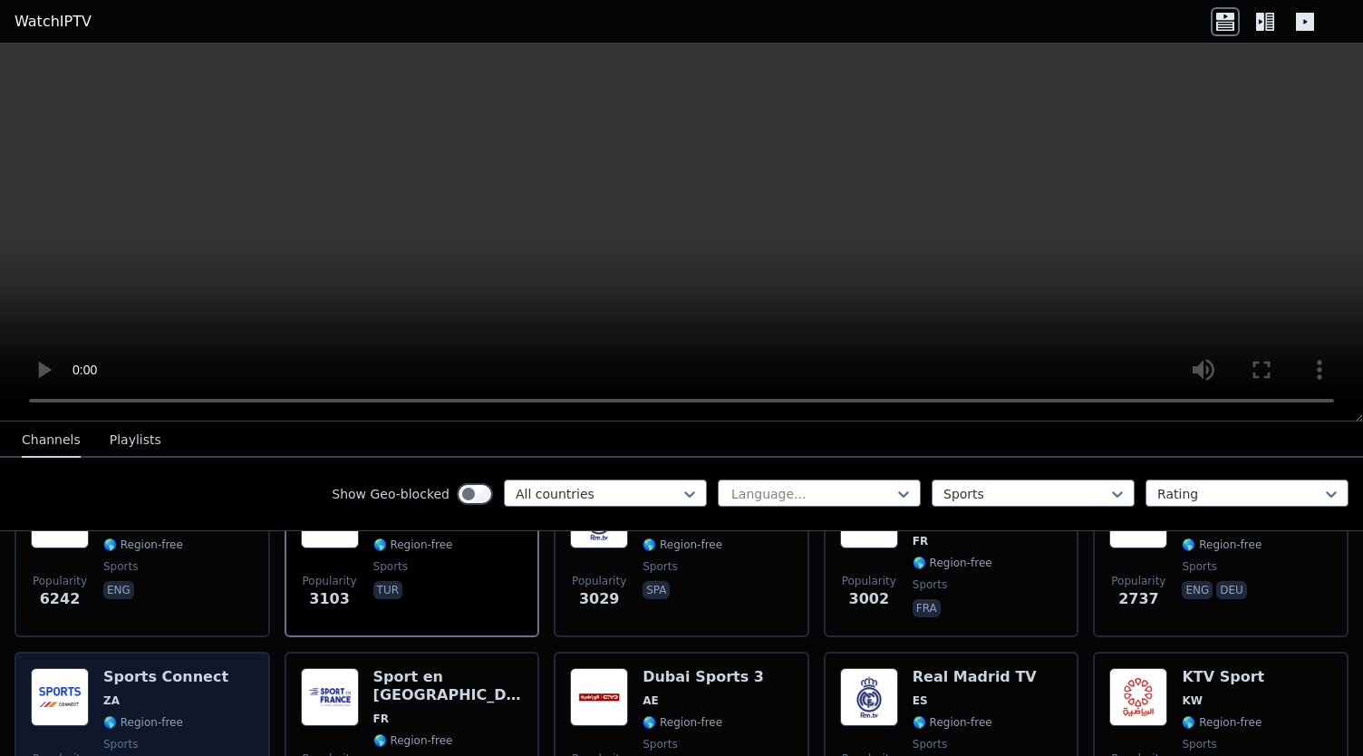
click at [44, 674] on img at bounding box center [60, 697] width 58 height 58
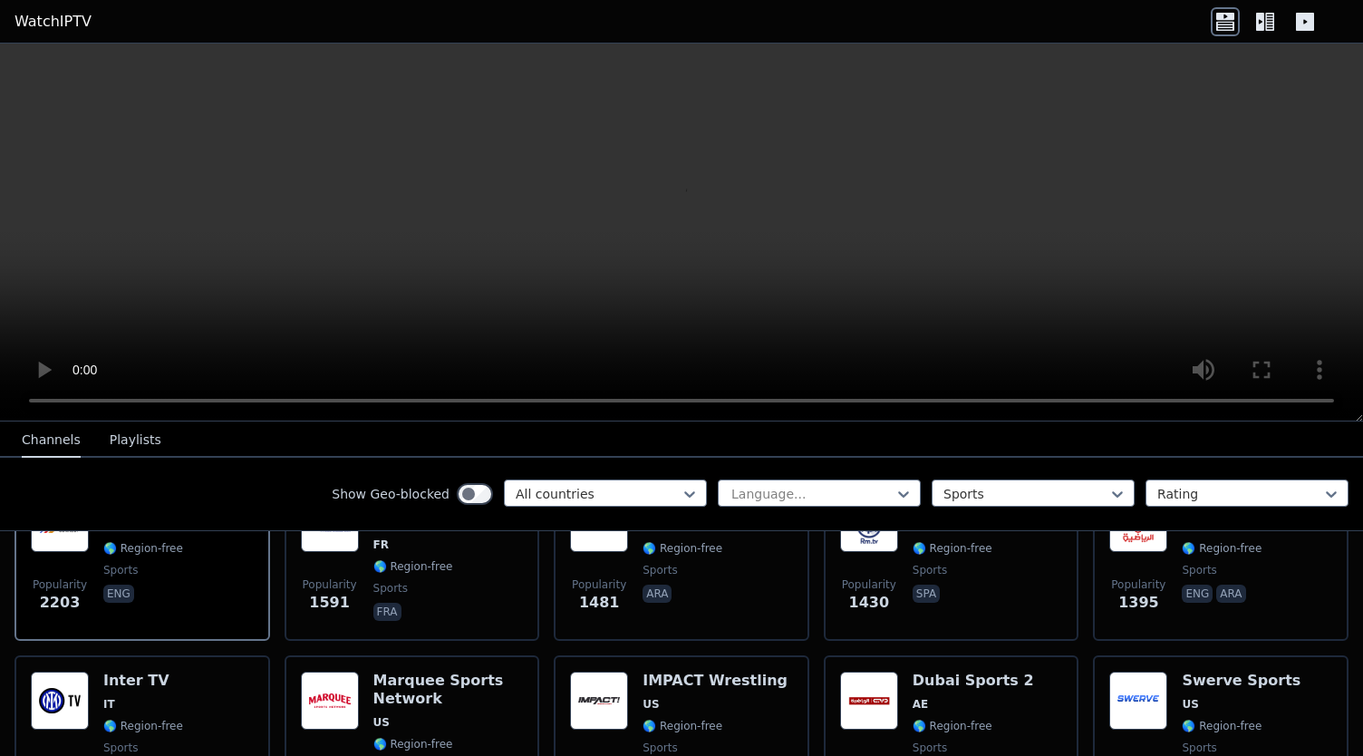
scroll to position [382, 0]
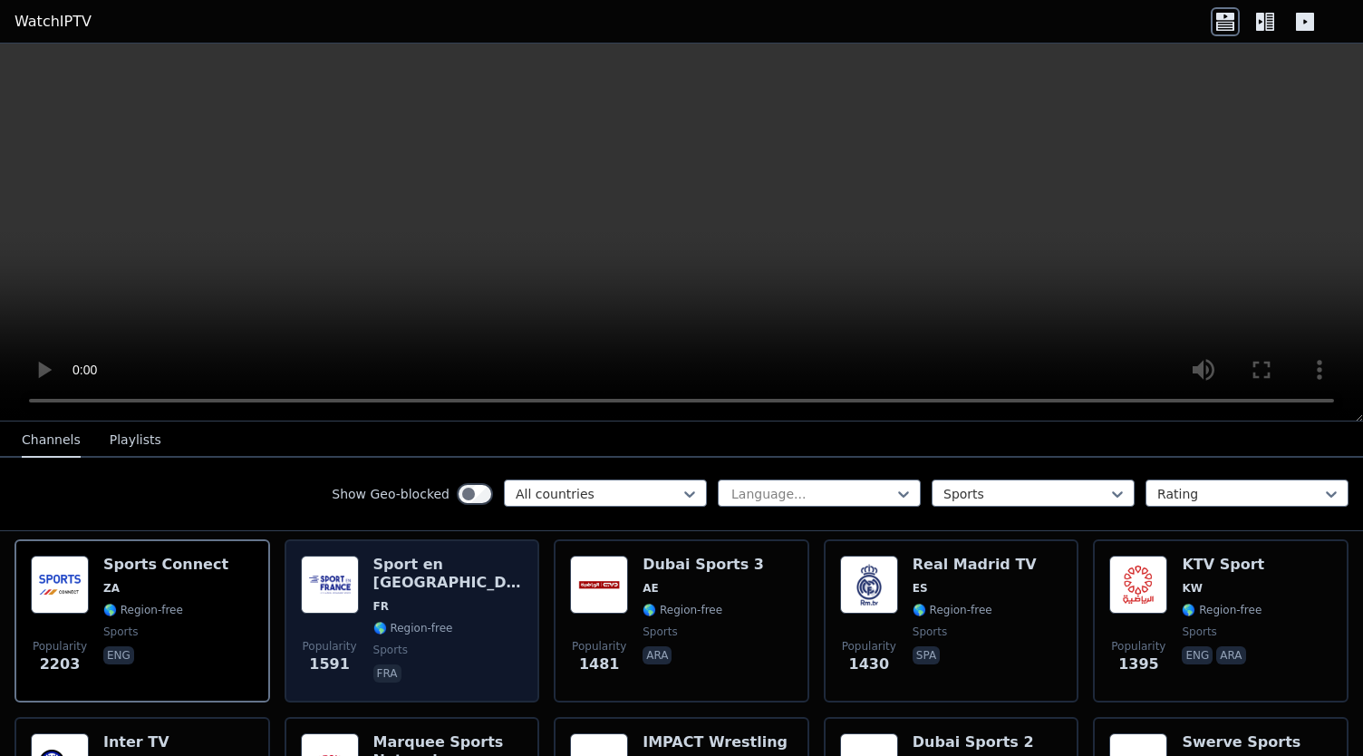
click at [312, 566] on img at bounding box center [330, 585] width 58 height 58
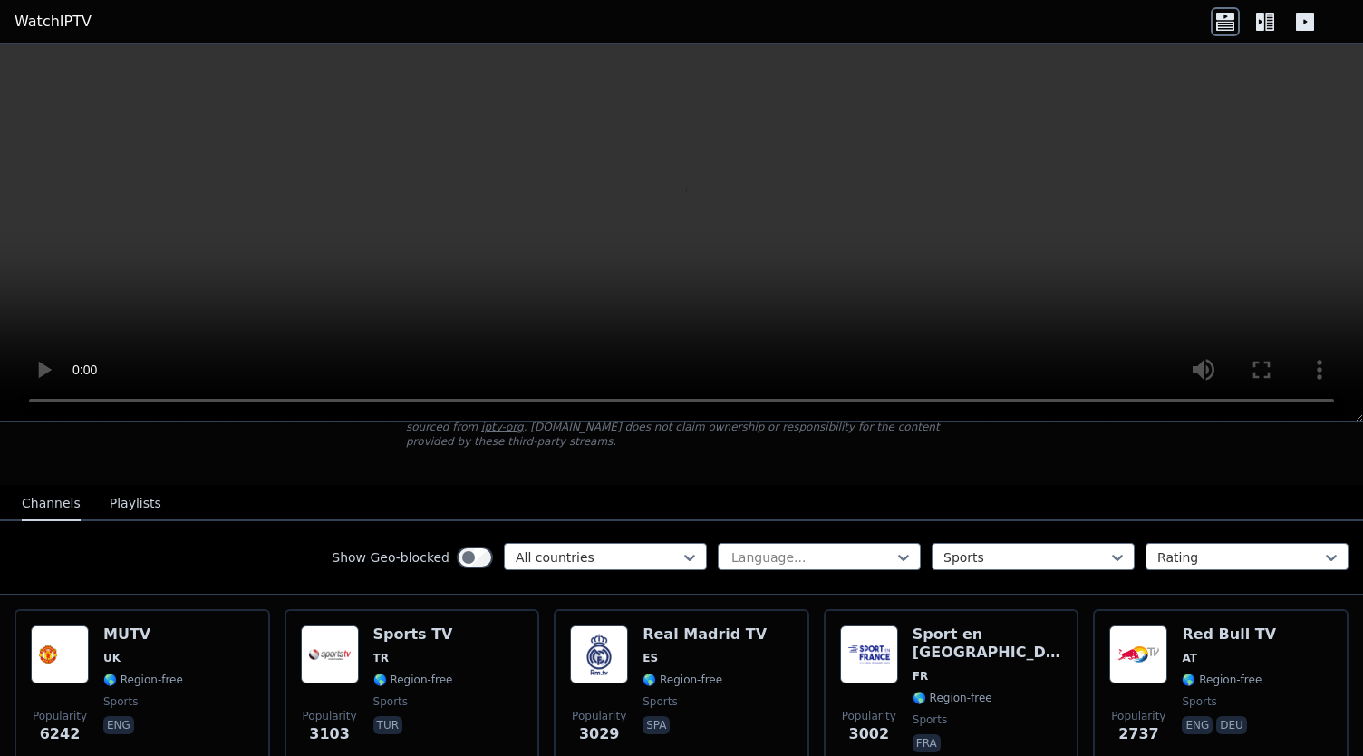
scroll to position [136, 0]
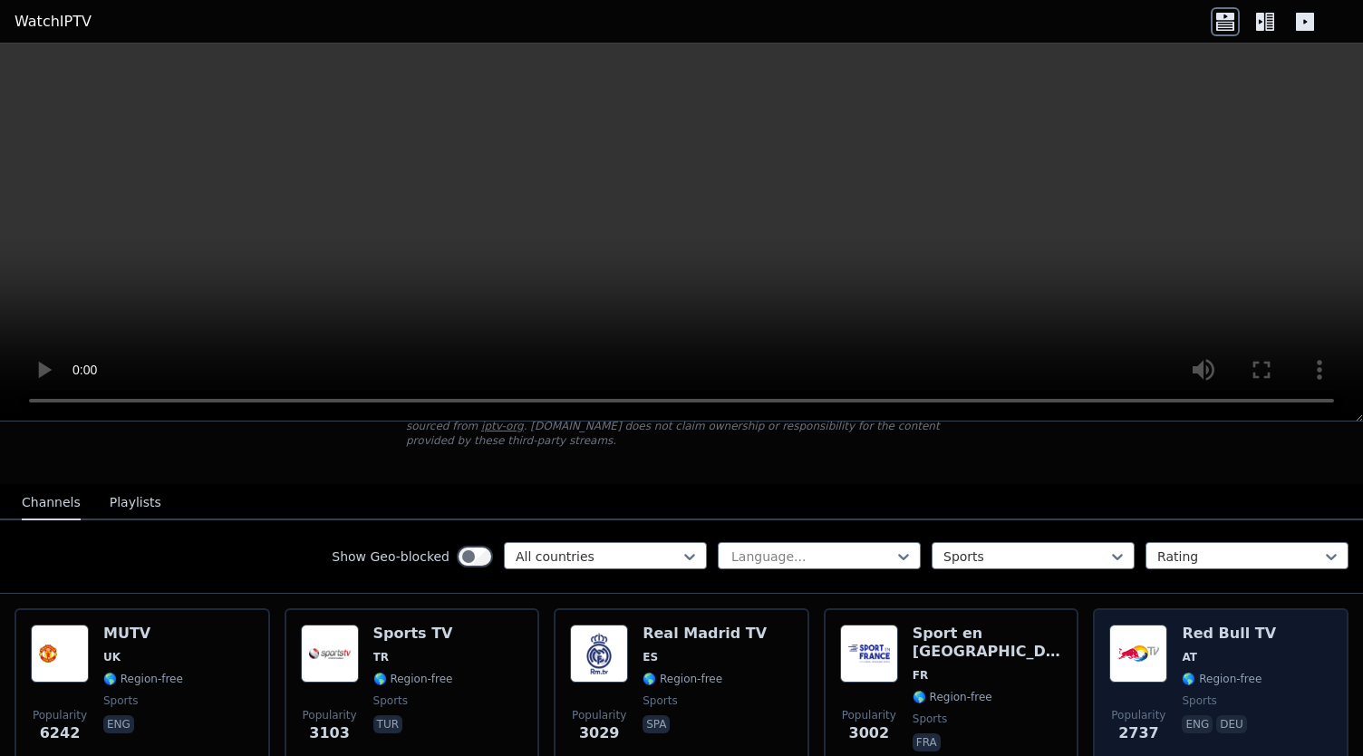
click at [1124, 652] on img at bounding box center [1138, 653] width 58 height 58
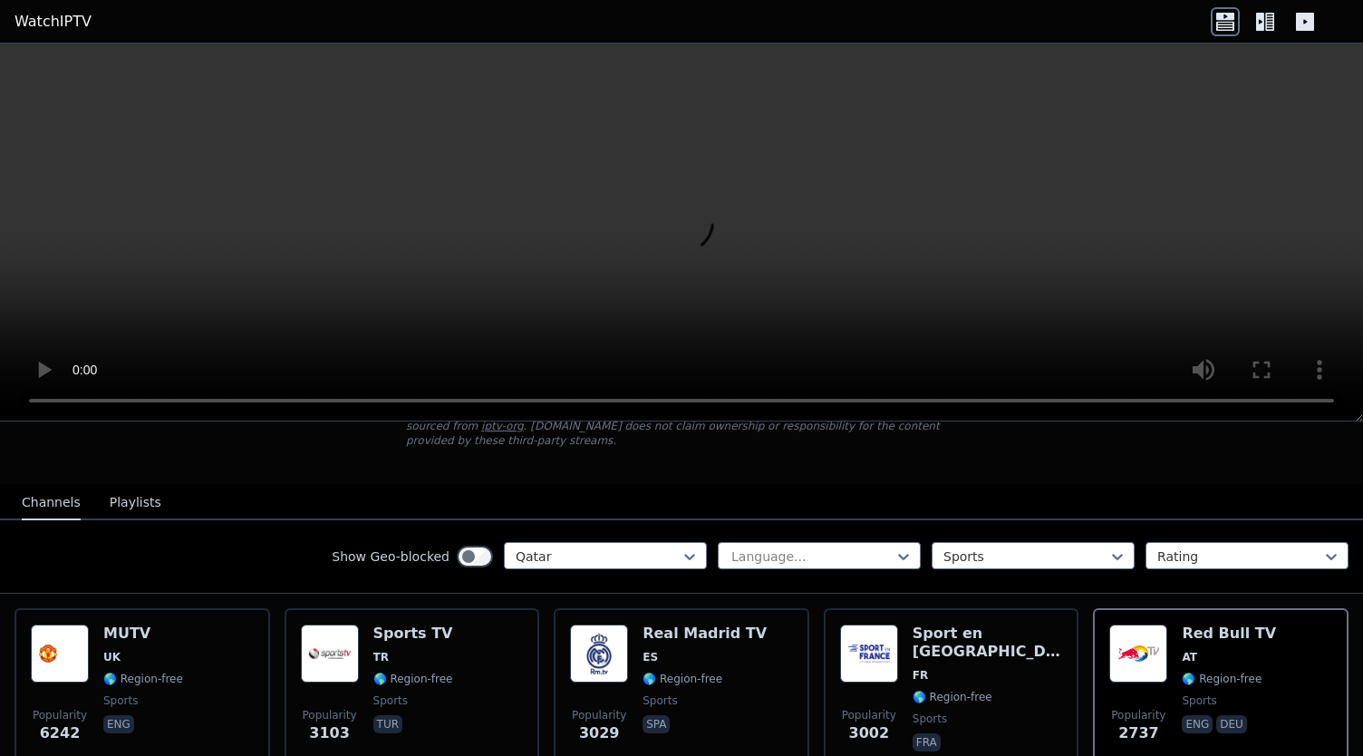
scroll to position [49, 0]
